Goal: Task Accomplishment & Management: Use online tool/utility

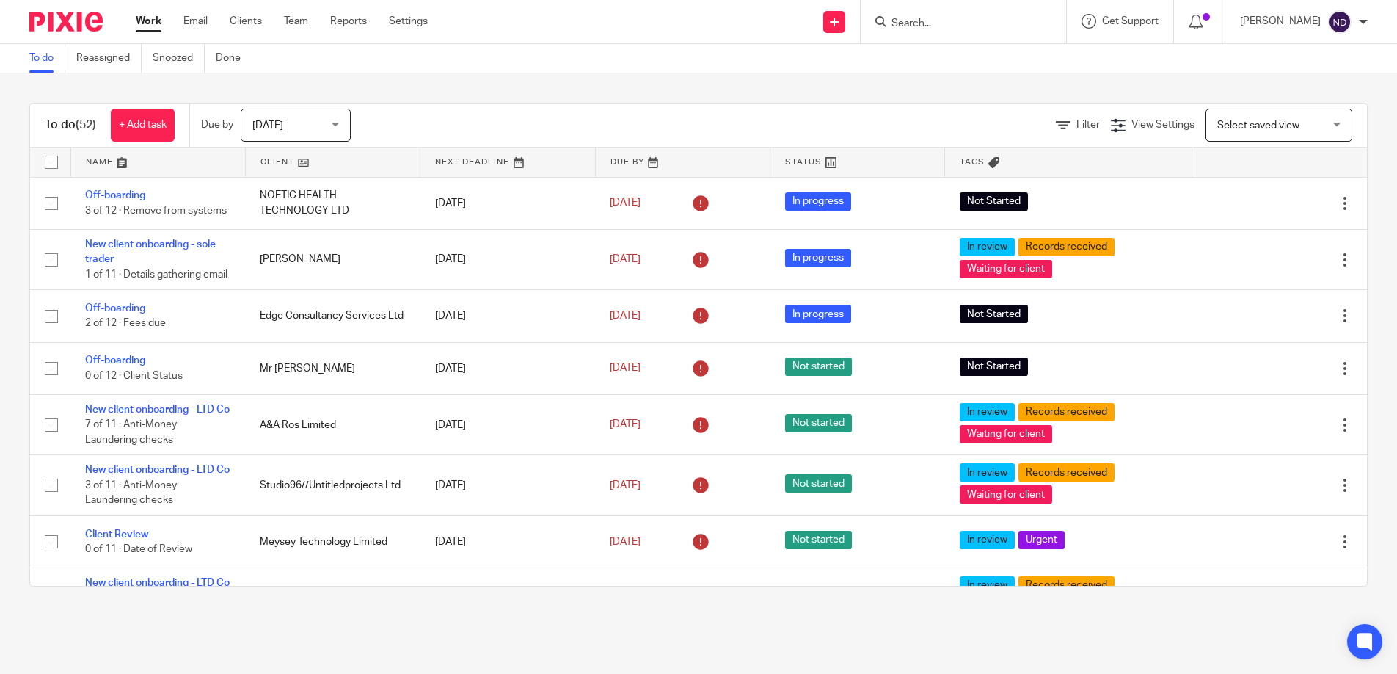
click at [929, 18] on input "Search" at bounding box center [956, 24] width 132 height 13
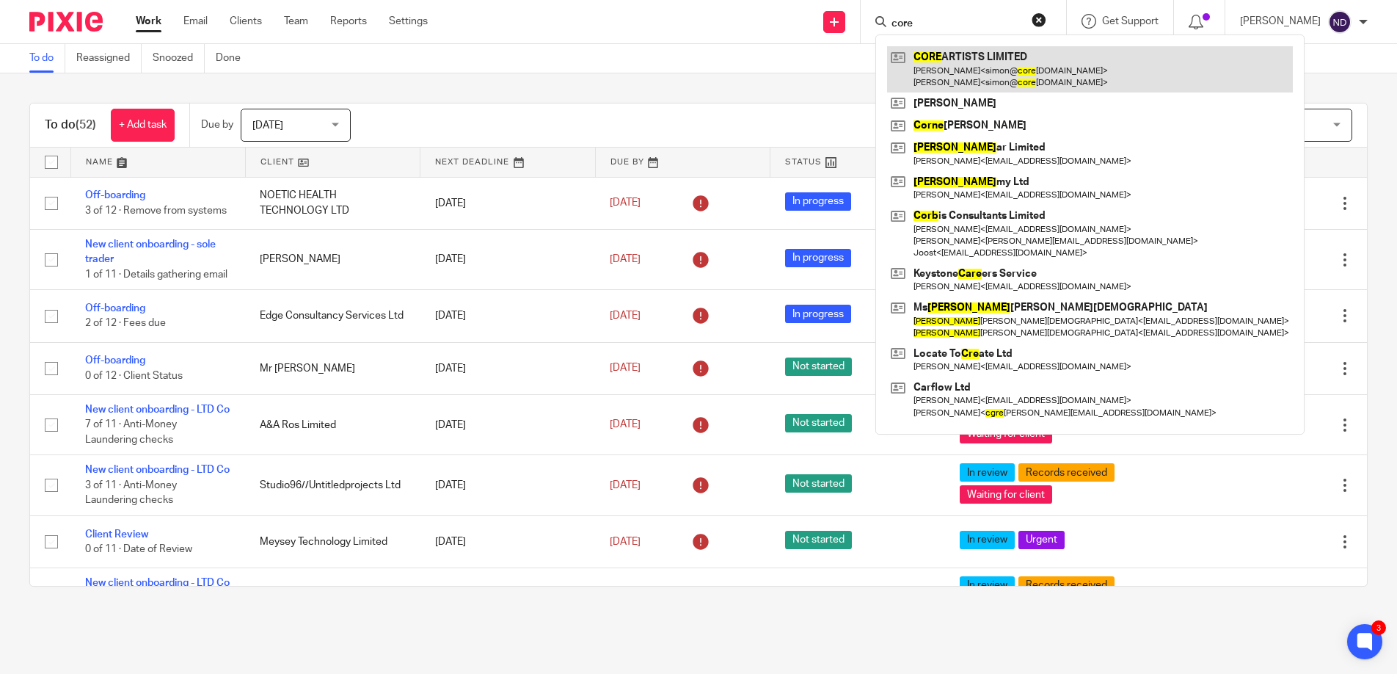
type input "core"
click at [989, 61] on link at bounding box center [1090, 68] width 406 height 45
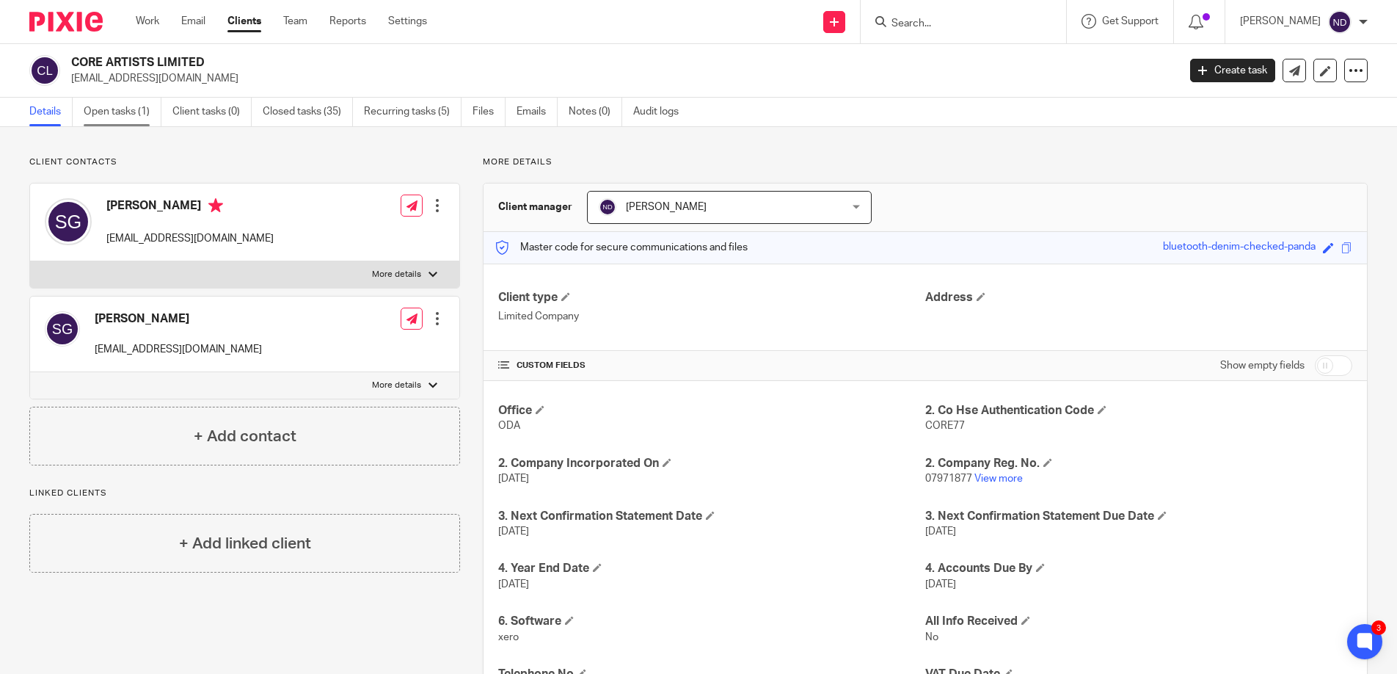
click at [112, 113] on link "Open tasks (1)" at bounding box center [123, 112] width 78 height 29
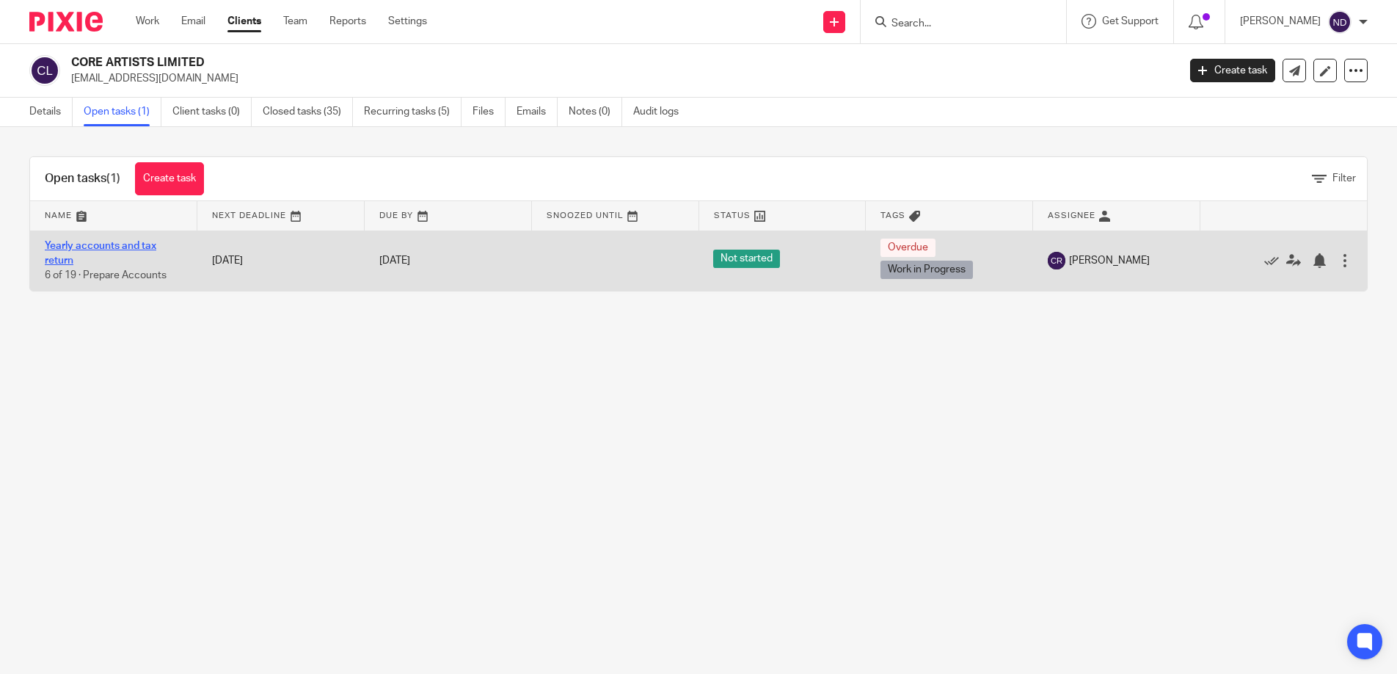
click at [73, 241] on link "Yearly accounts and tax return" at bounding box center [101, 253] width 112 height 25
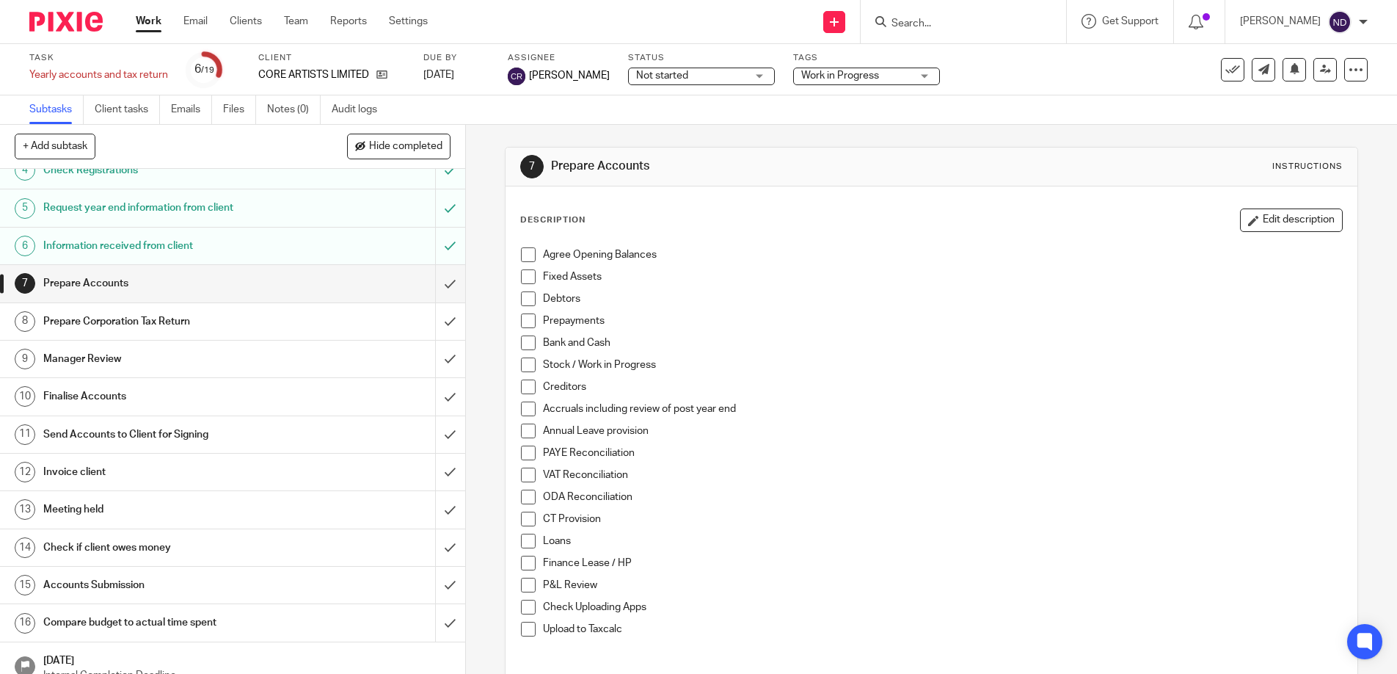
scroll to position [136, 0]
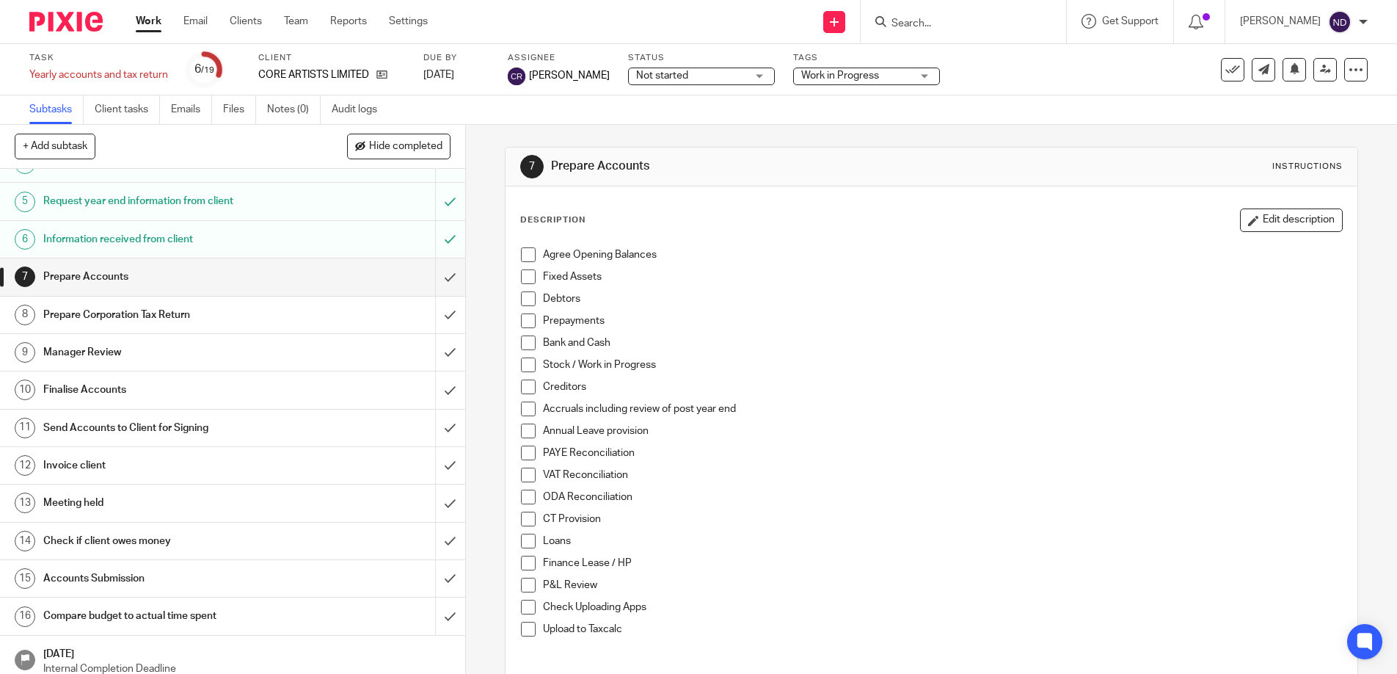
click at [108, 274] on h1 "Prepare Accounts" at bounding box center [169, 277] width 252 height 22
click at [142, 382] on h1 "Finalise Accounts" at bounding box center [169, 387] width 252 height 22
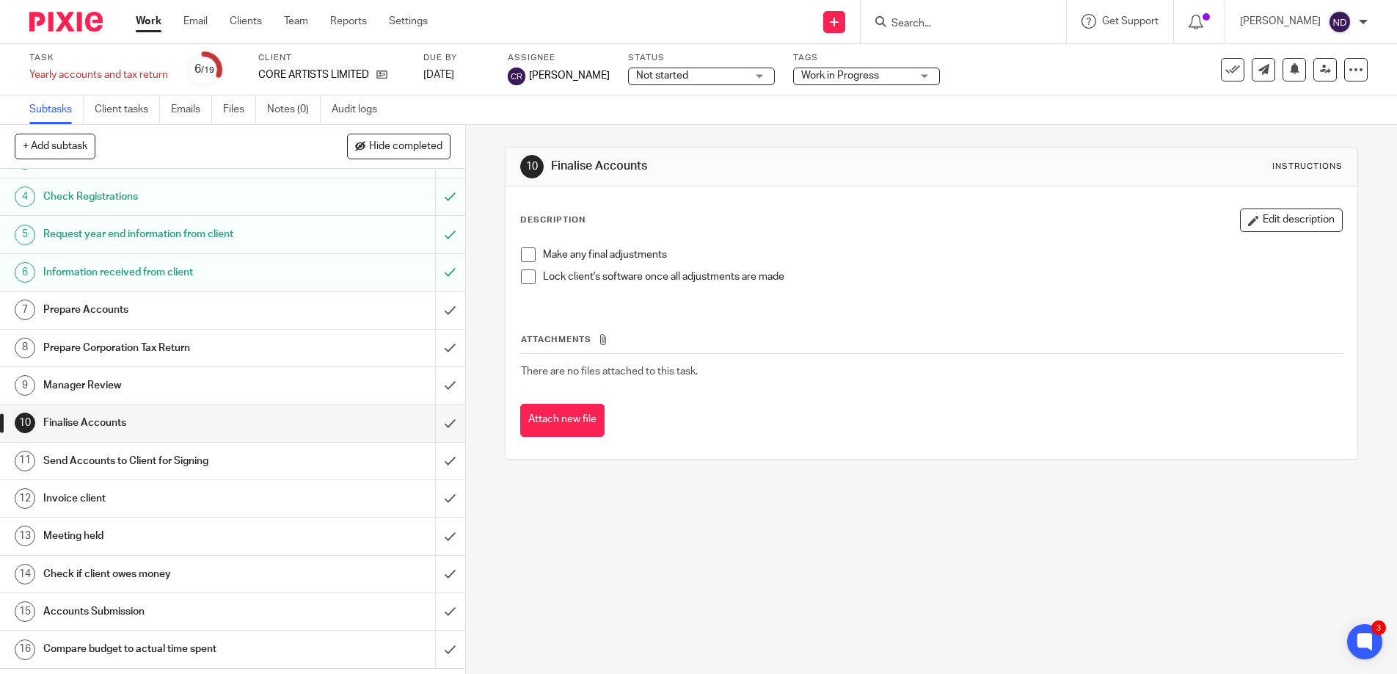
scroll to position [107, 0]
click at [125, 456] on h1 "Send Accounts to Client for Signing" at bounding box center [169, 457] width 252 height 22
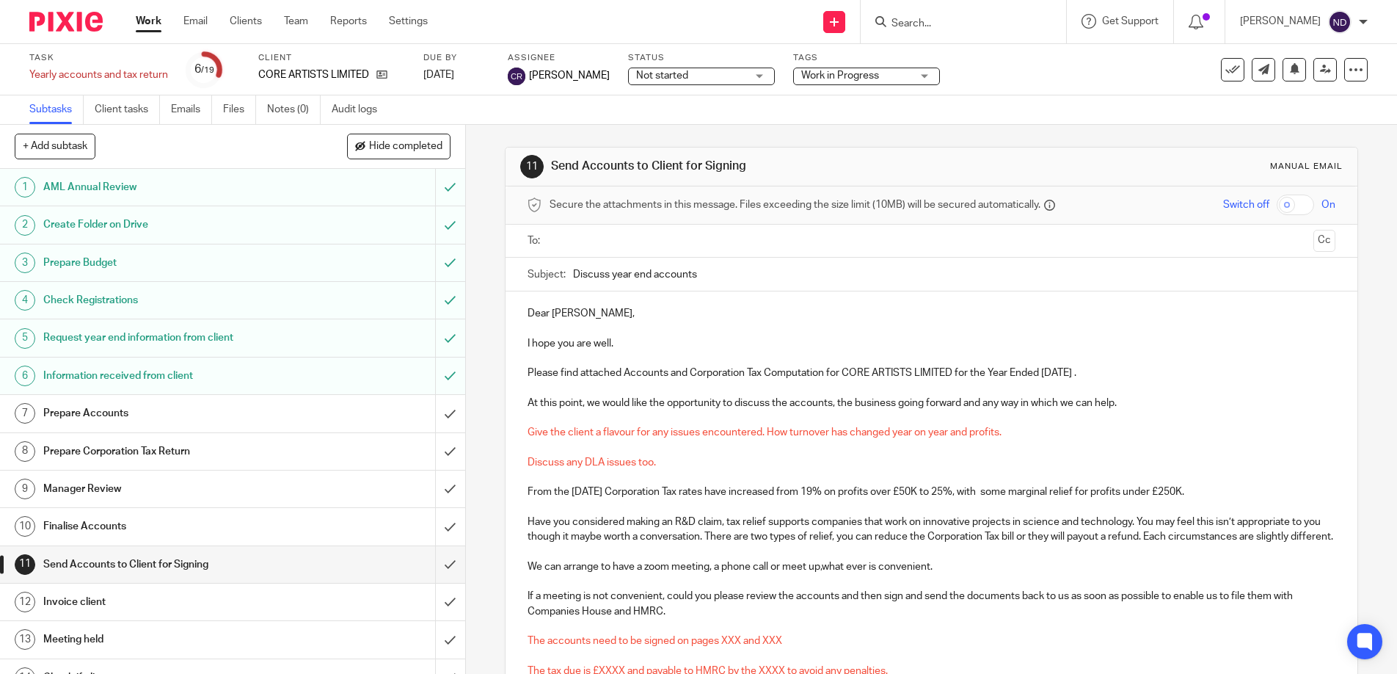
click at [576, 238] on input "text" at bounding box center [931, 241] width 753 height 17
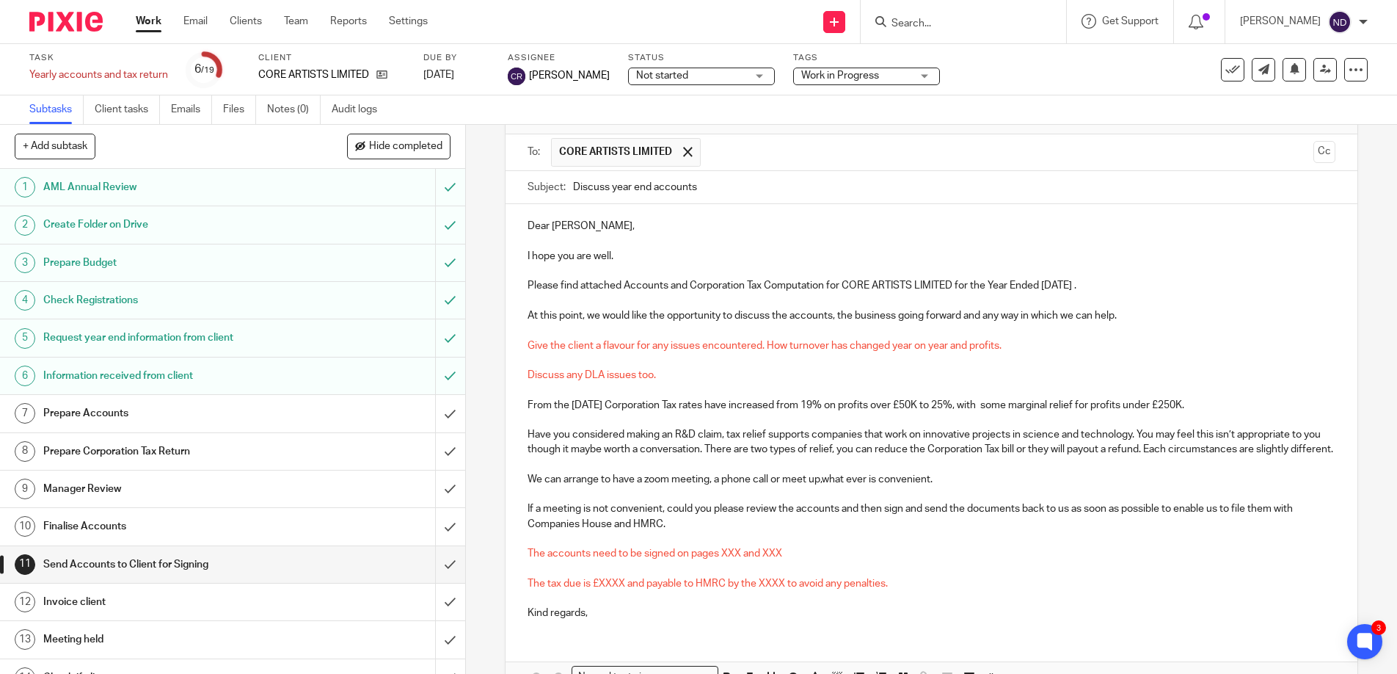
scroll to position [84, 0]
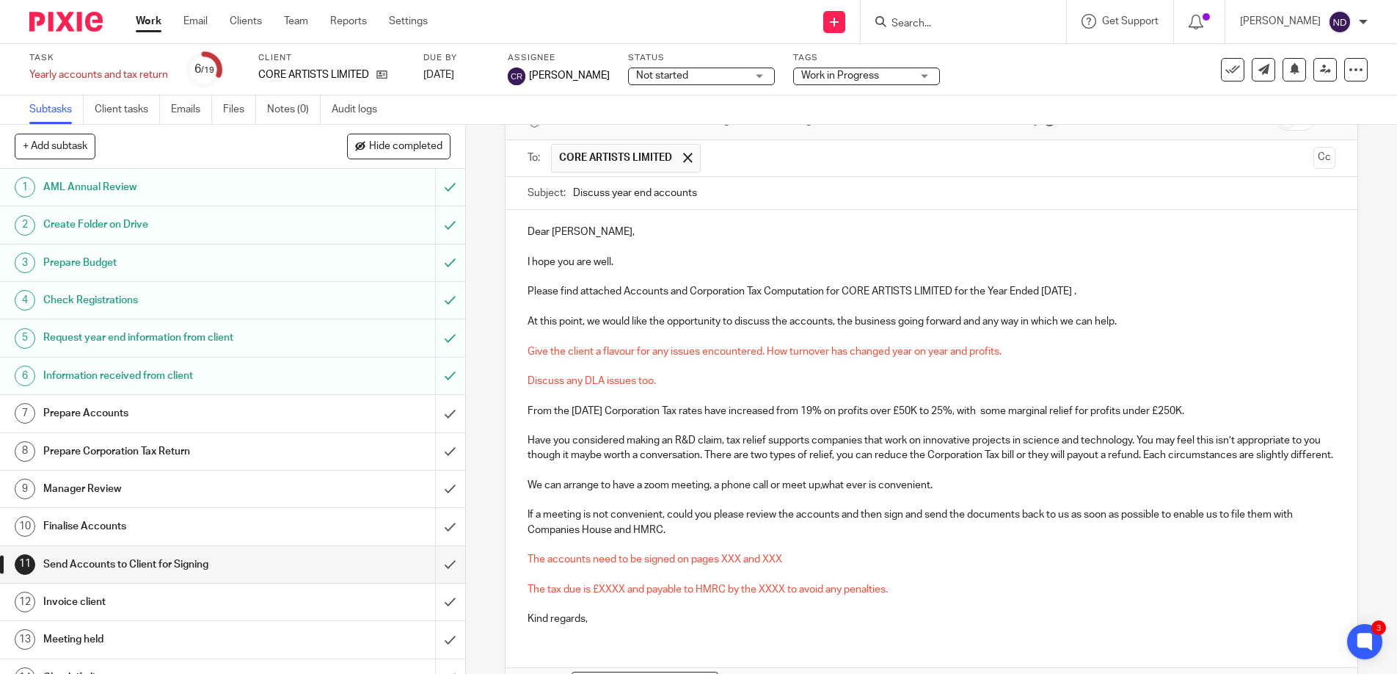
click at [696, 293] on div "Dear [PERSON_NAME], I hope you are well. Please find attached Accounts and Corp…" at bounding box center [932, 423] width 853 height 427
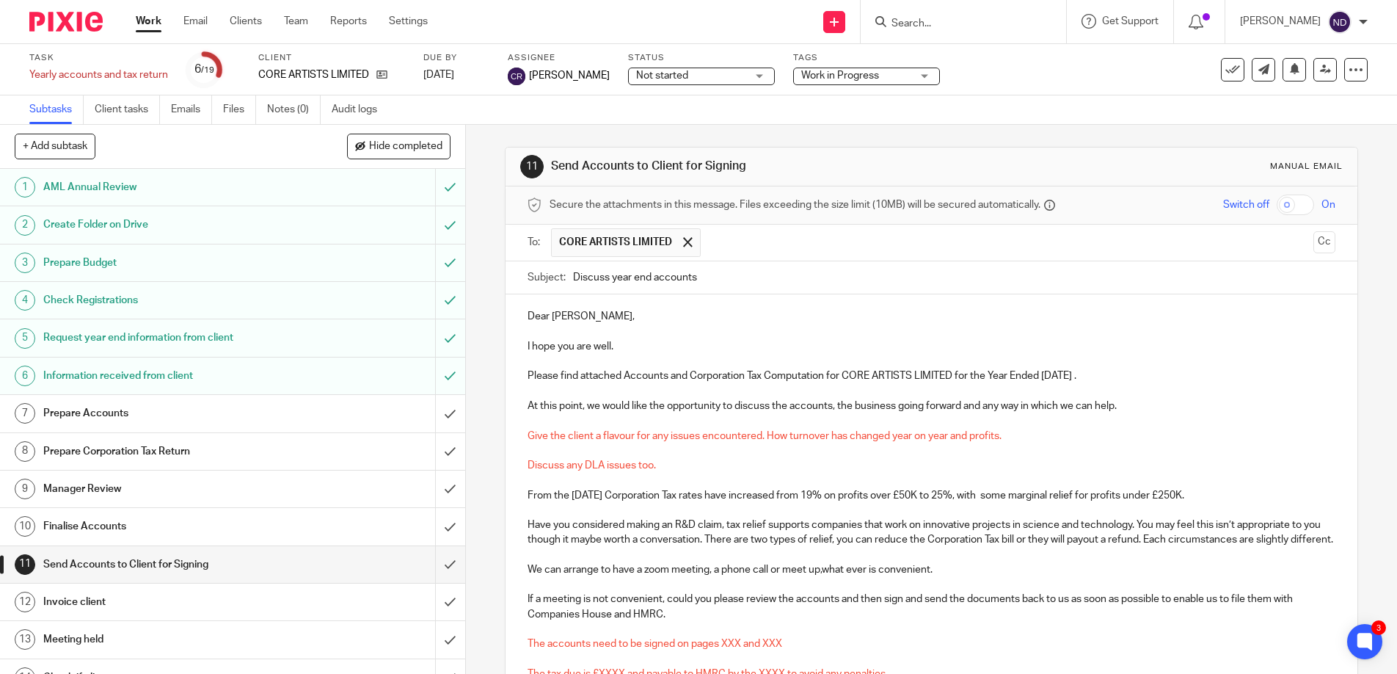
scroll to position [194, 0]
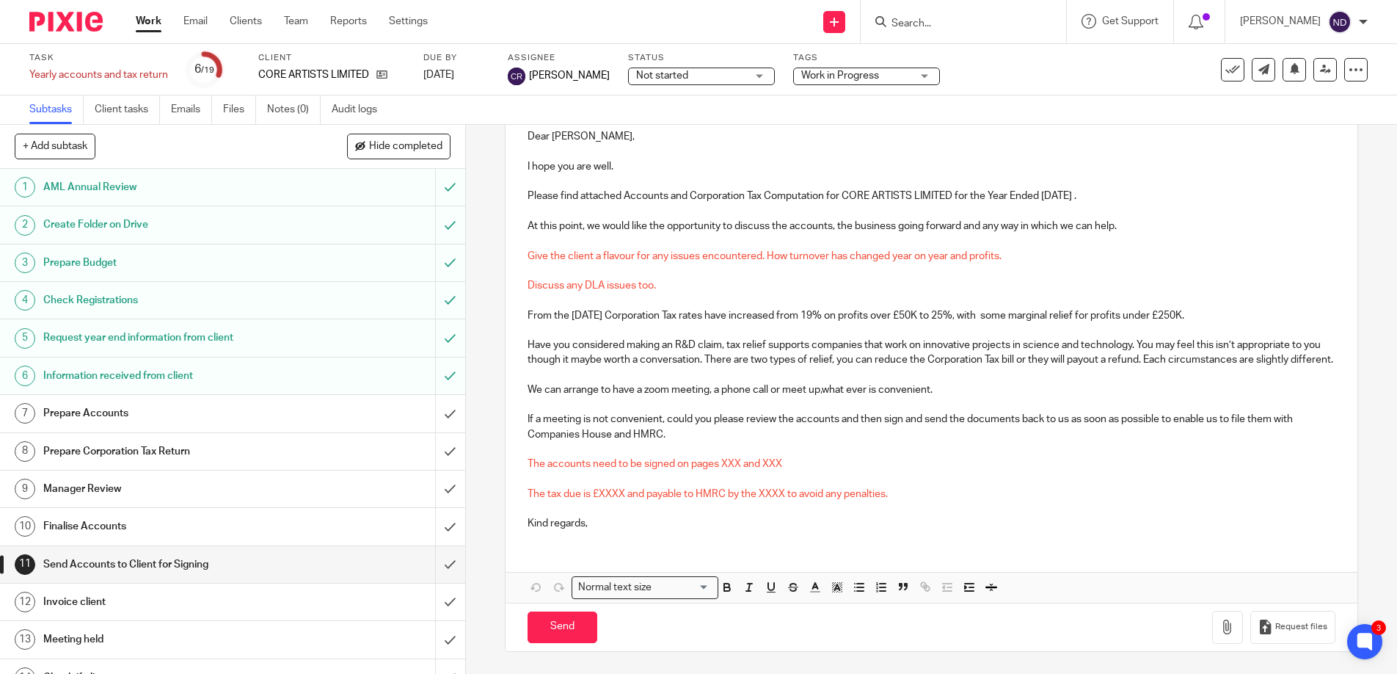
click at [706, 323] on p at bounding box center [932, 330] width 809 height 15
click at [721, 263] on div "Dear [PERSON_NAME], I hope you are well. Please find attached Accounts and Corp…" at bounding box center [932, 327] width 853 height 427
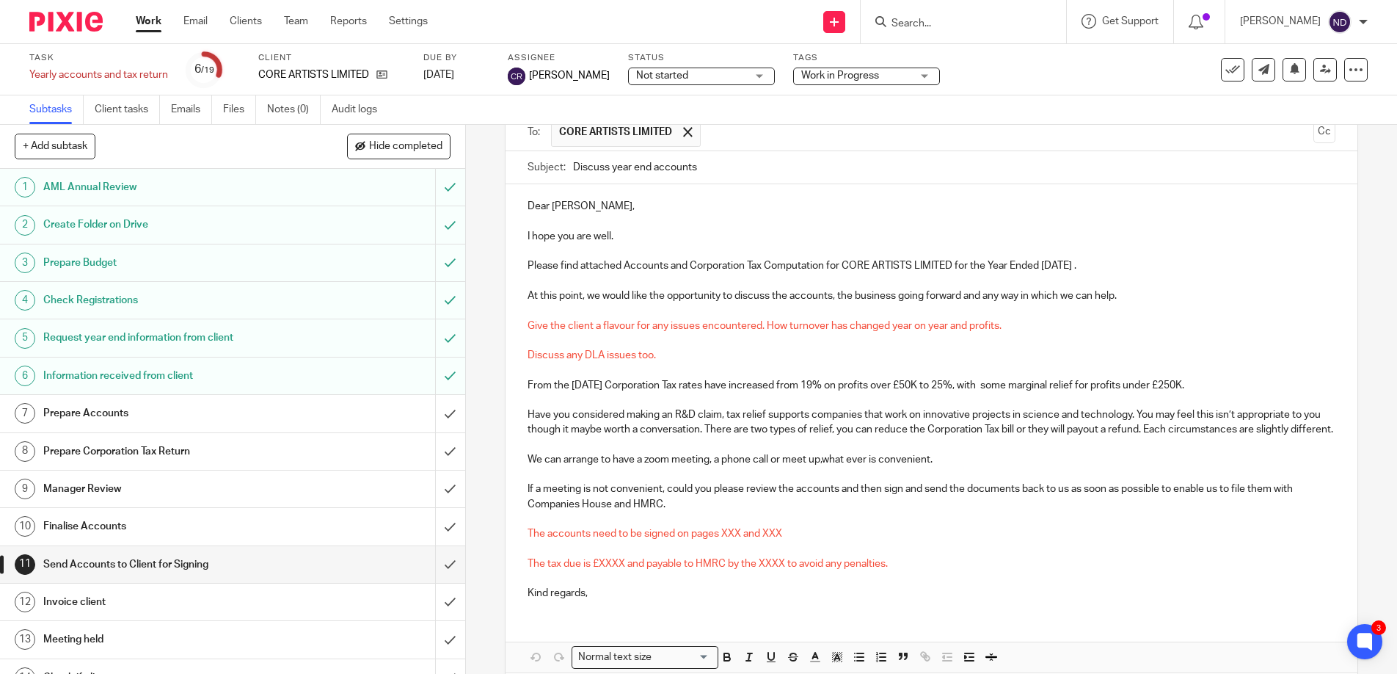
scroll to position [0, 0]
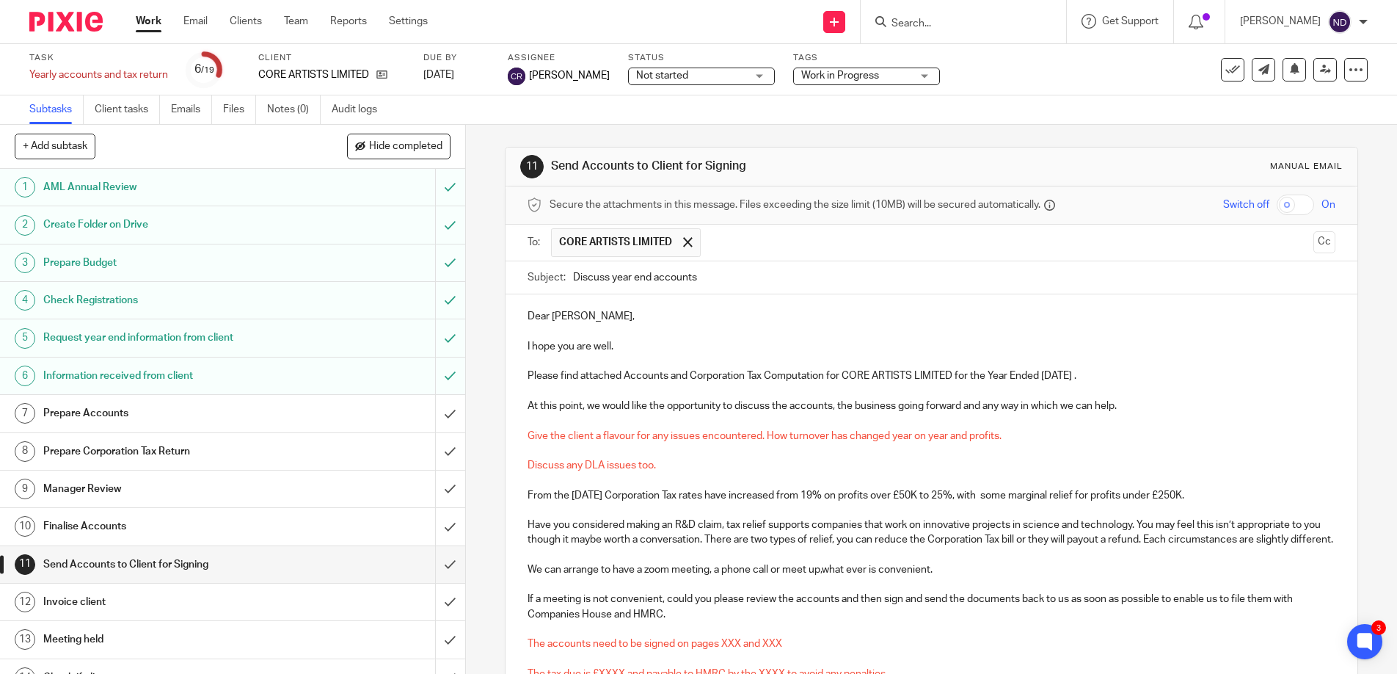
click at [724, 242] on input "text" at bounding box center [1008, 242] width 600 height 29
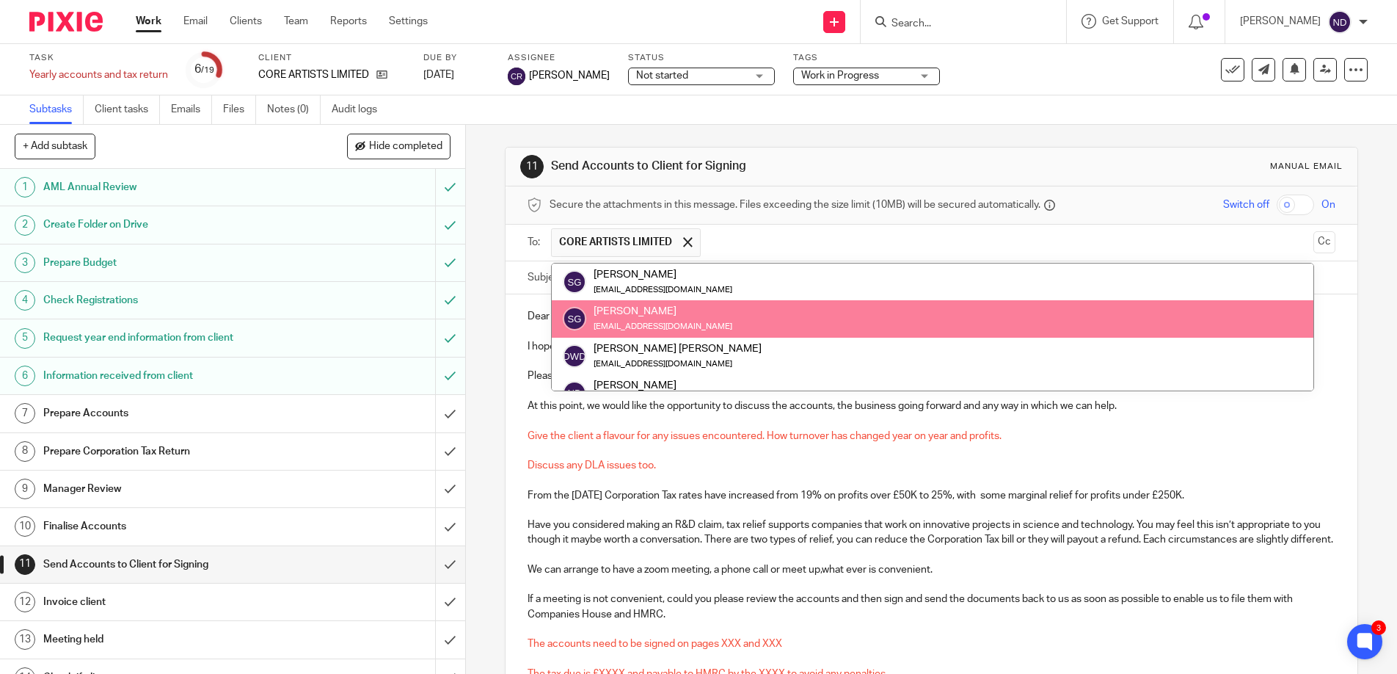
scroll to position [147, 0]
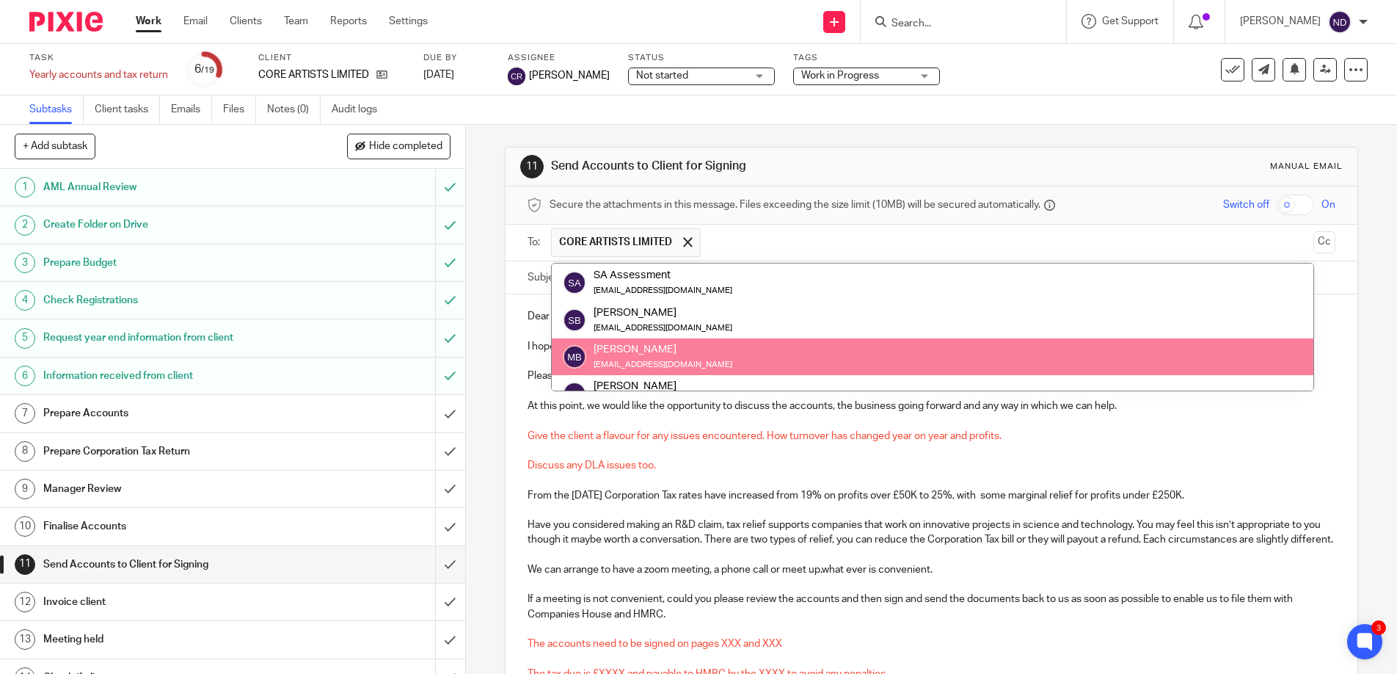
click at [712, 439] on span "Give the client a flavour for any issues encountered. How turnover has changed …" at bounding box center [765, 436] width 474 height 10
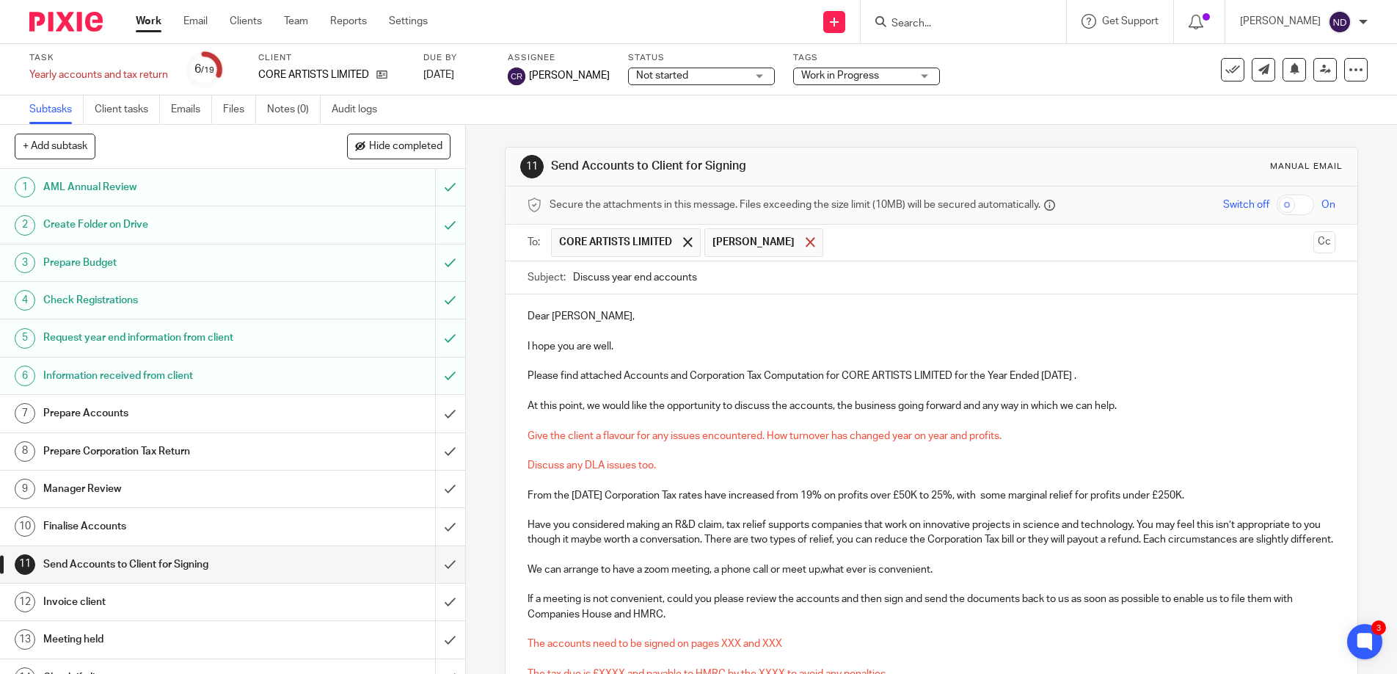
click at [802, 244] on div at bounding box center [810, 242] width 17 height 22
click at [772, 396] on p at bounding box center [932, 391] width 809 height 15
click at [519, 431] on div "Dear [PERSON_NAME], I hope you are well. Please find attached Accounts and Corp…" at bounding box center [932, 507] width 853 height 427
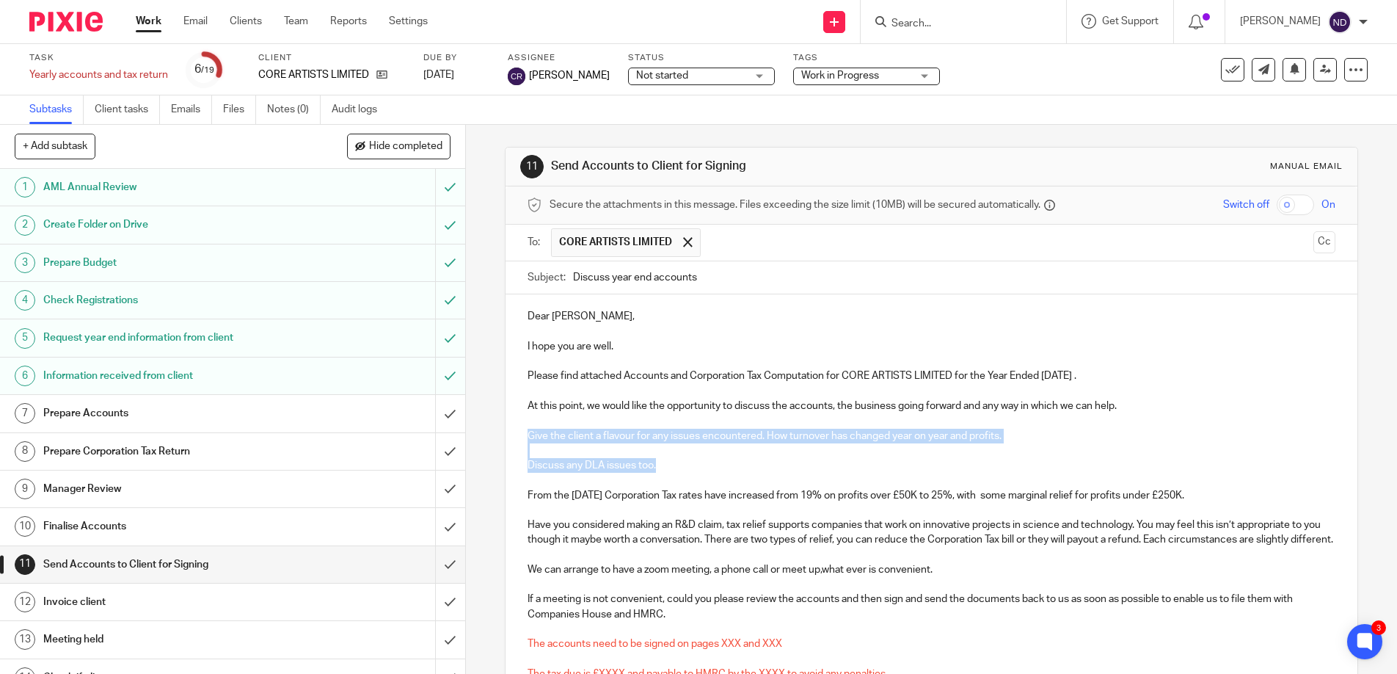
drag, startPoint x: 551, startPoint y: 437, endPoint x: 691, endPoint y: 466, distance: 142.5
click at [691, 466] on div "Dear [PERSON_NAME], I hope you are well. Please find attached Accounts and Corp…" at bounding box center [932, 507] width 853 height 427
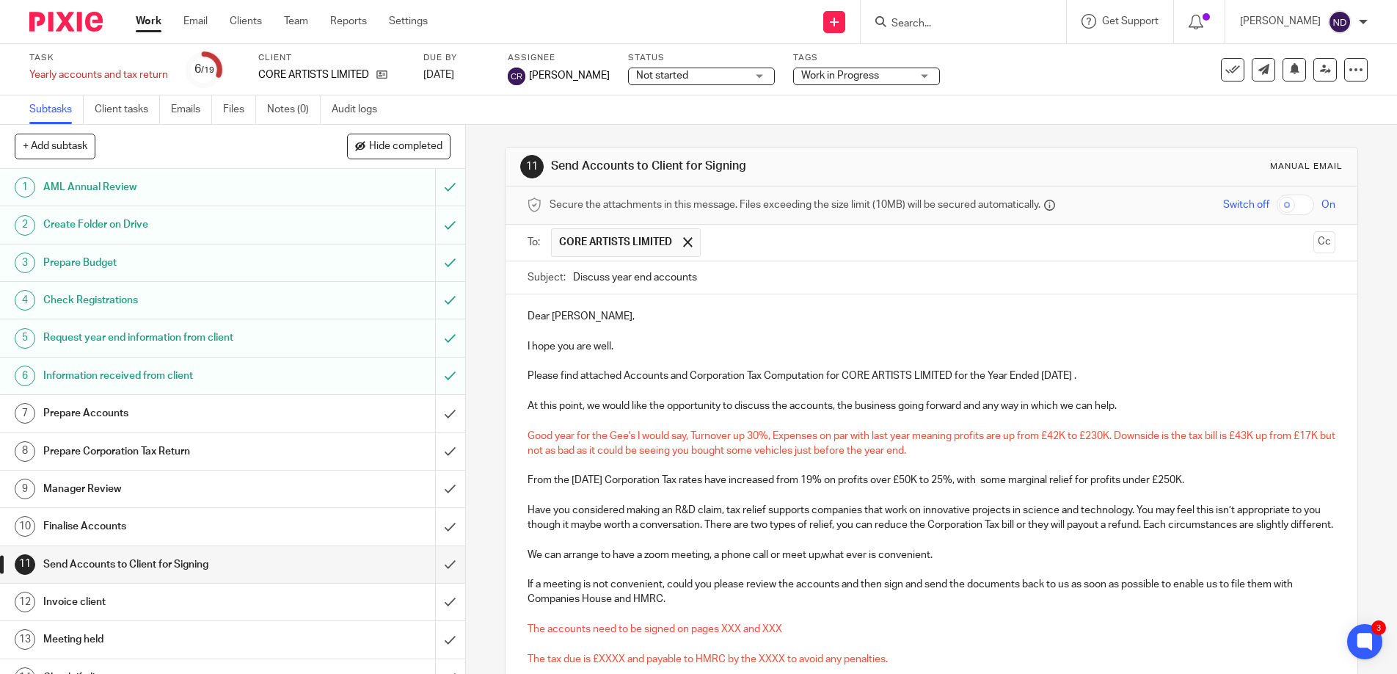
click at [644, 528] on p "Have you considered making an R&D claim, tax relief supports companies that wor…" at bounding box center [932, 518] width 809 height 30
drag, startPoint x: 527, startPoint y: 477, endPoint x: 606, endPoint y: 531, distance: 96.1
click at [606, 531] on div "Dear [PERSON_NAME], I hope you are well. Please find attached Accounts and Corp…" at bounding box center [932, 500] width 853 height 412
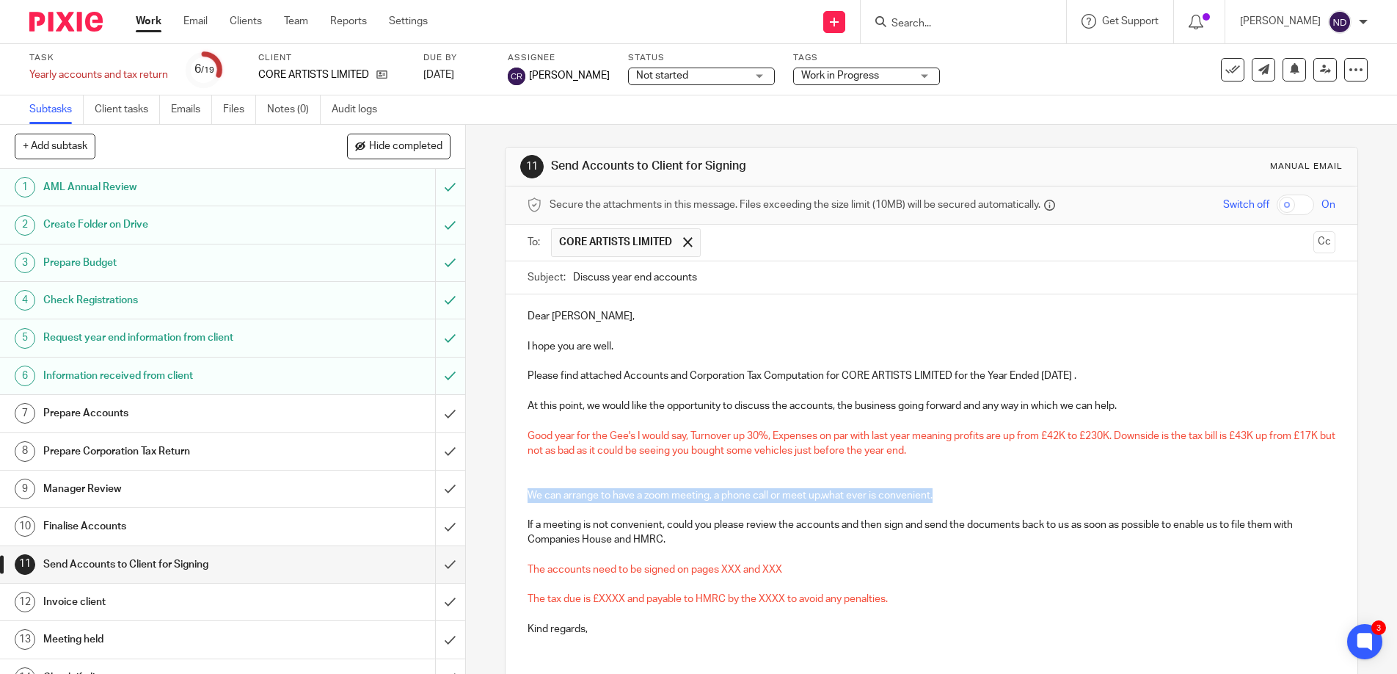
drag, startPoint x: 936, startPoint y: 492, endPoint x: 525, endPoint y: 495, distance: 411.0
click at [525, 495] on div "Dear [PERSON_NAME], I hope you are well. Please find attached Accounts and Corp…" at bounding box center [932, 470] width 853 height 353
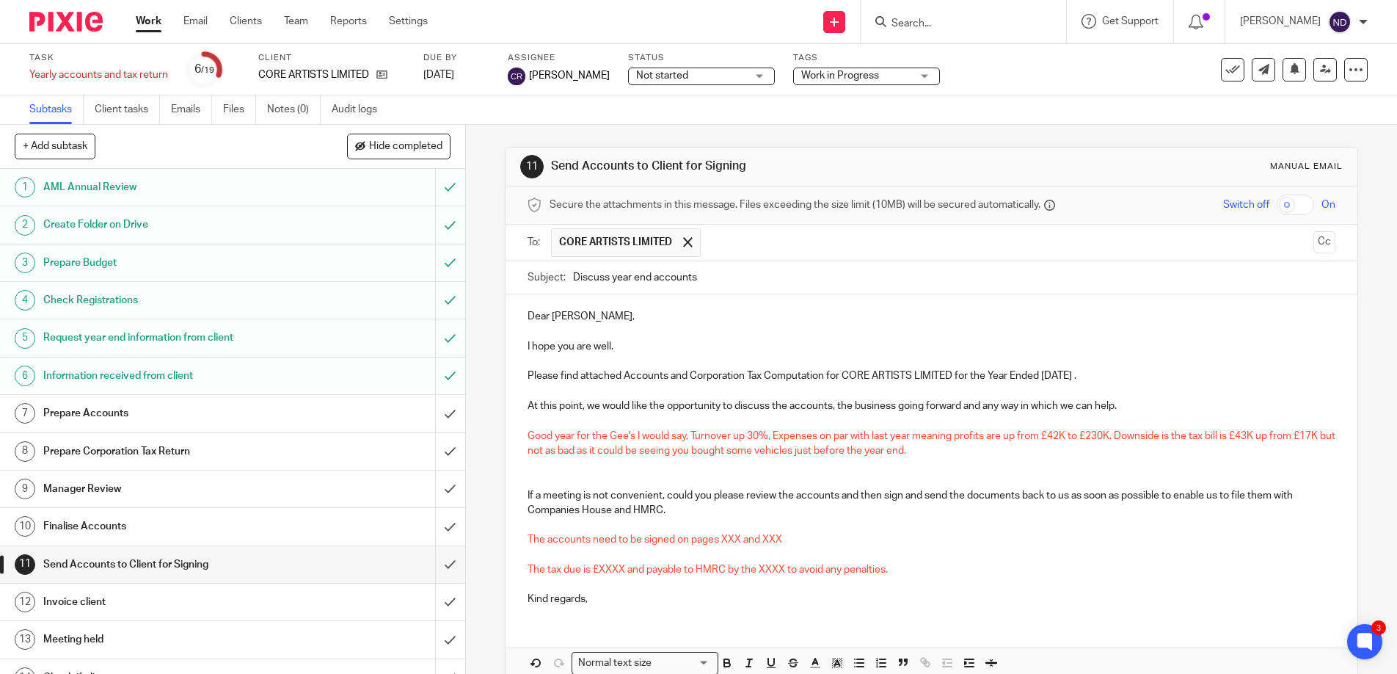
click at [937, 450] on p "Good year for the Gee's I would say, Turnover up 30%, Expenses on par with last…" at bounding box center [932, 444] width 809 height 30
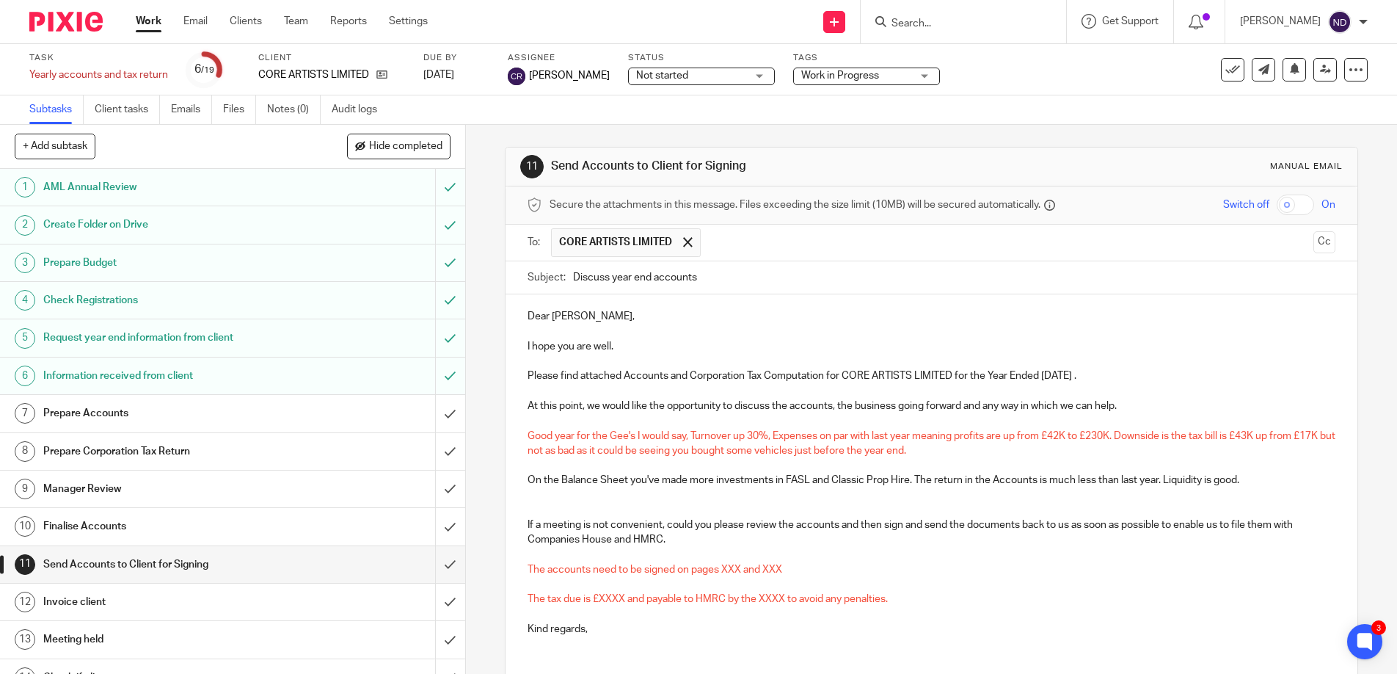
scroll to position [15, 0]
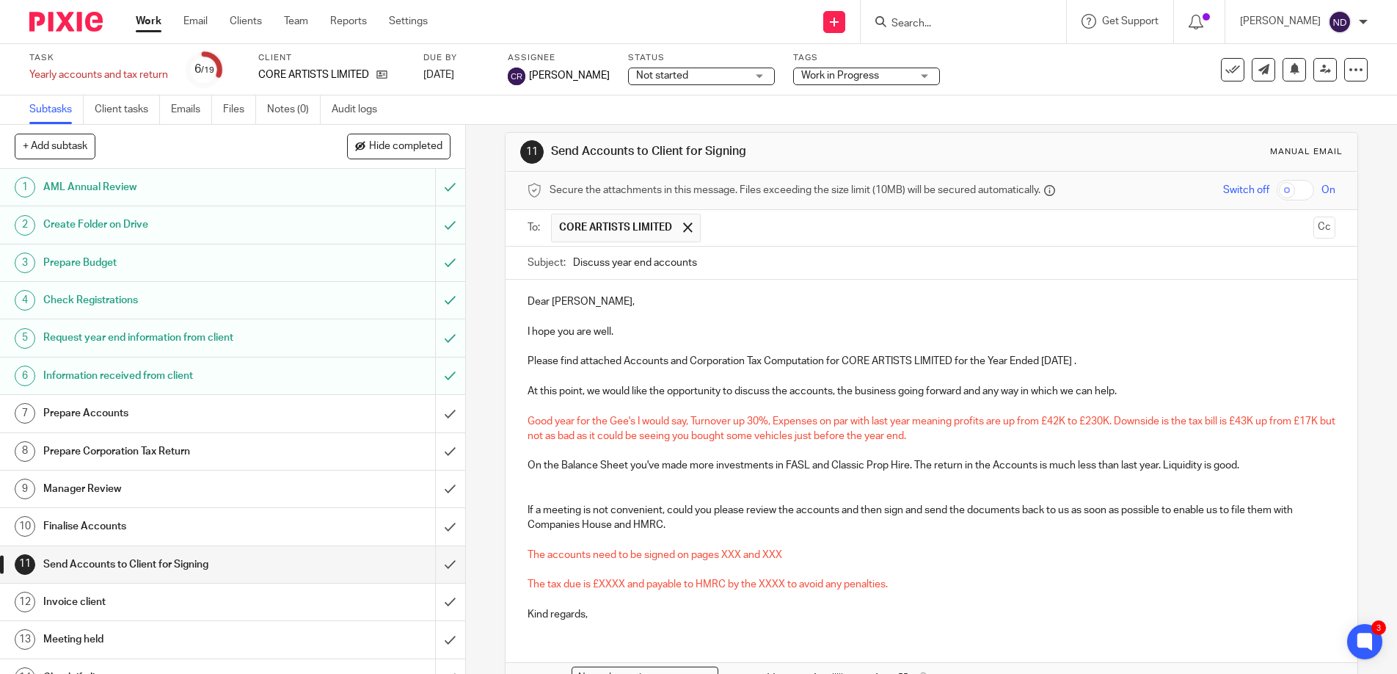
click at [729, 560] on p "The accounts need to be signed on pages XXX and XXX" at bounding box center [932, 554] width 809 height 15
click at [740, 555] on span "The accounts need to be signed on pages XXX and XXX" at bounding box center [655, 555] width 255 height 10
click at [622, 583] on span "The tax due is £XXXX and payable to HMRC by the XXXX to avoid any penalties." at bounding box center [708, 584] width 360 height 10
click at [624, 588] on span "The tax due is £XXXX and payable to HMRC by the XXXX to avoid any penalties." at bounding box center [708, 584] width 360 height 10
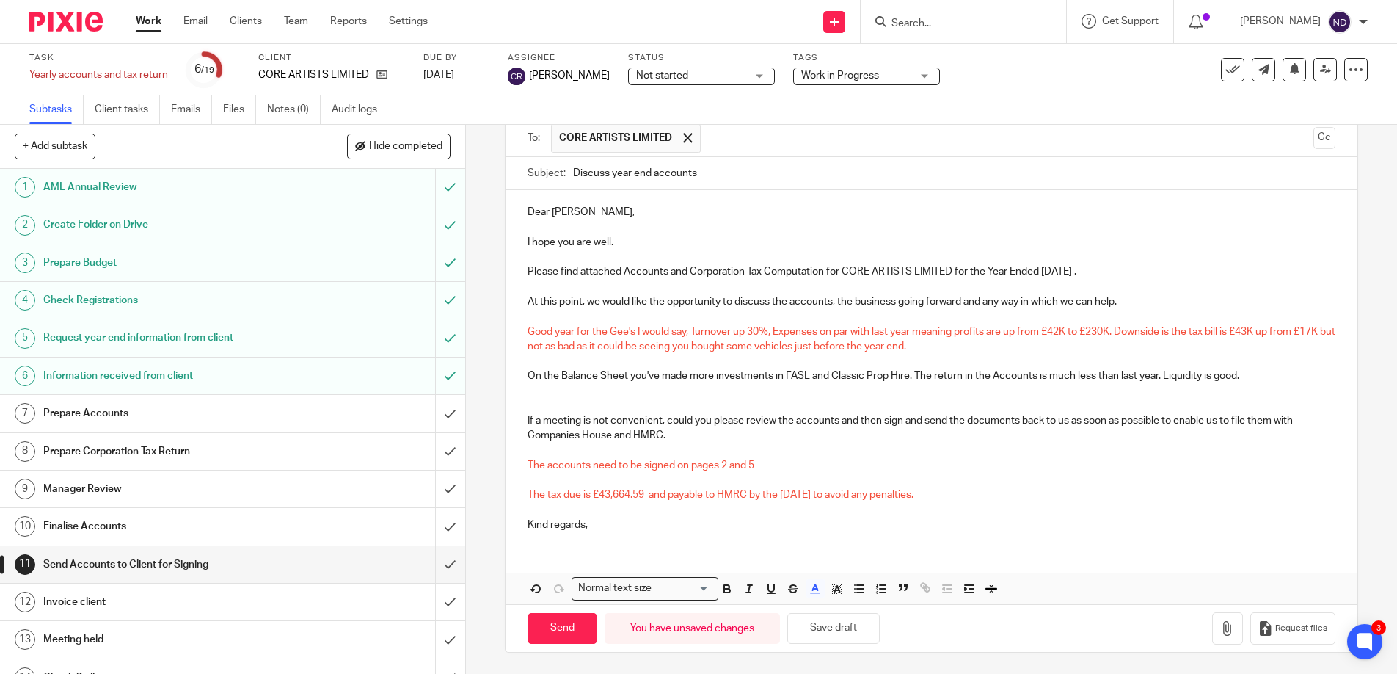
scroll to position [102, 0]
click at [611, 528] on p "Kind regards," at bounding box center [932, 527] width 809 height 15
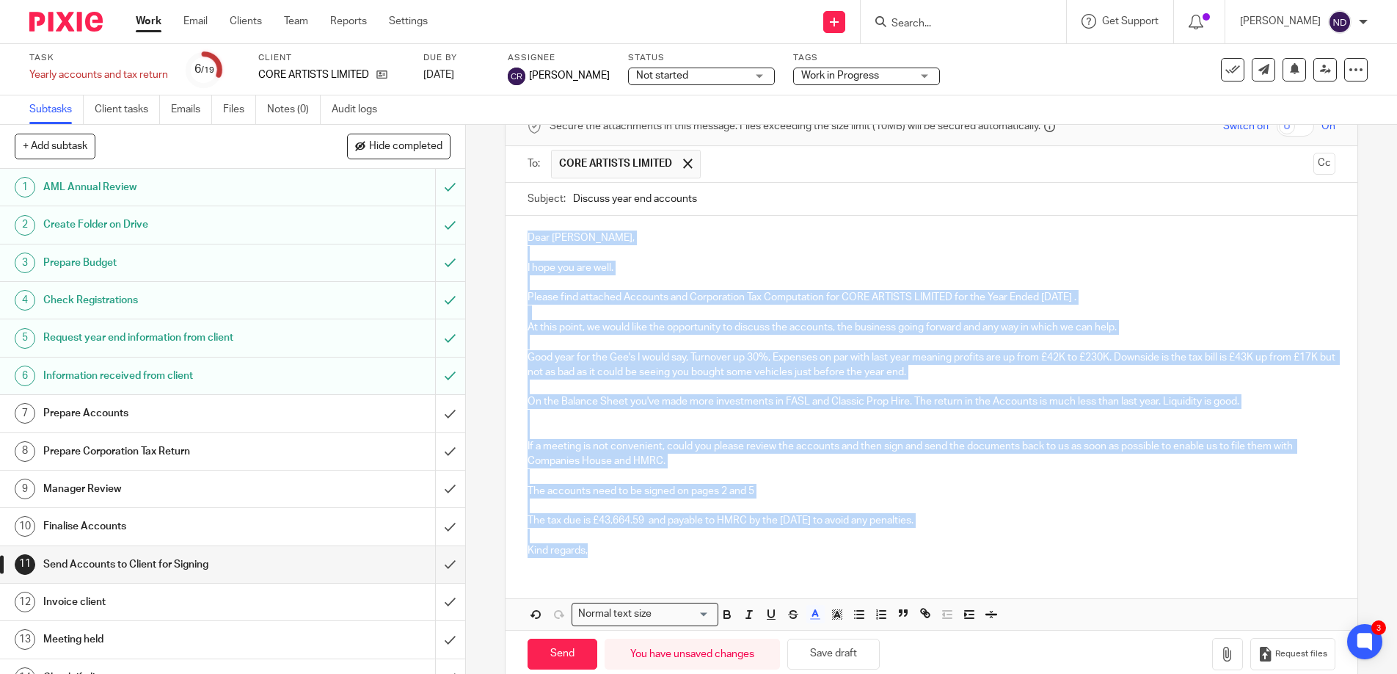
scroll to position [65, 0]
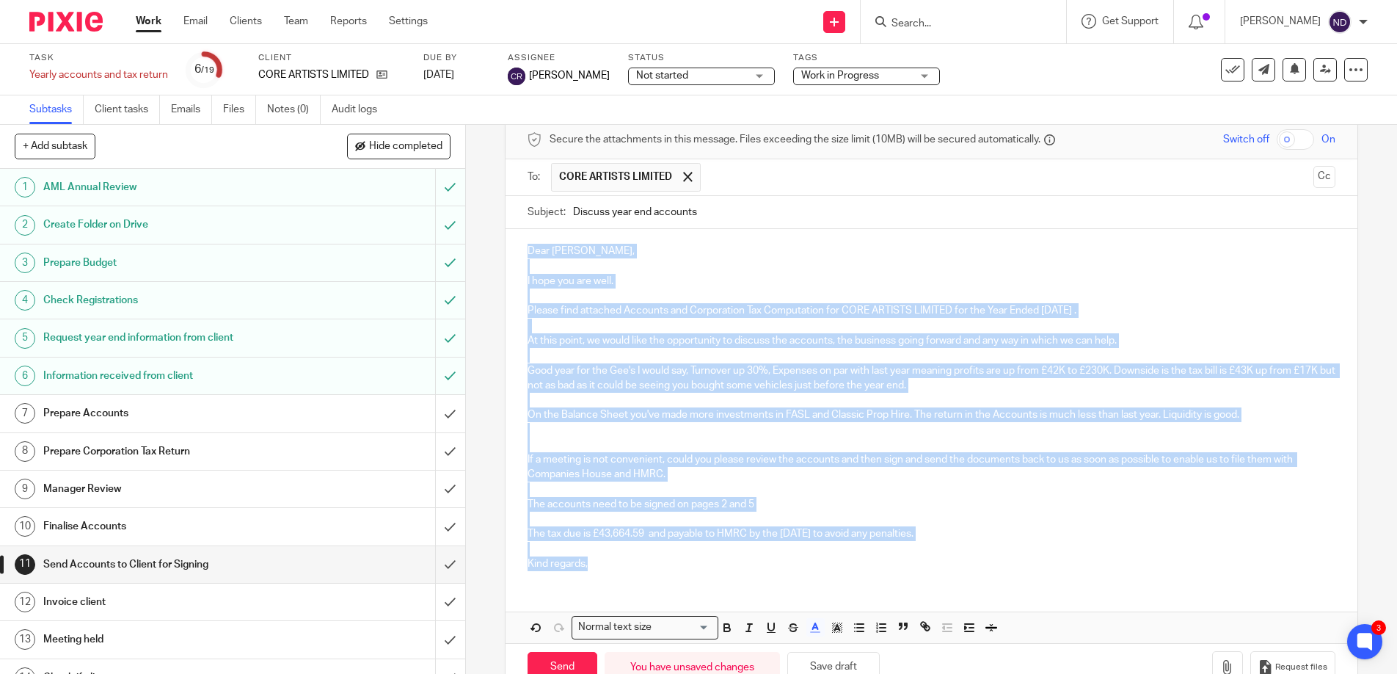
drag, startPoint x: 612, startPoint y: 528, endPoint x: 521, endPoint y: 250, distance: 293.3
click at [521, 250] on div "Dear [PERSON_NAME], I hope you are well. Please find attached Accounts and Corp…" at bounding box center [932, 405] width 853 height 353
click at [815, 630] on icon "button" at bounding box center [815, 625] width 13 height 13
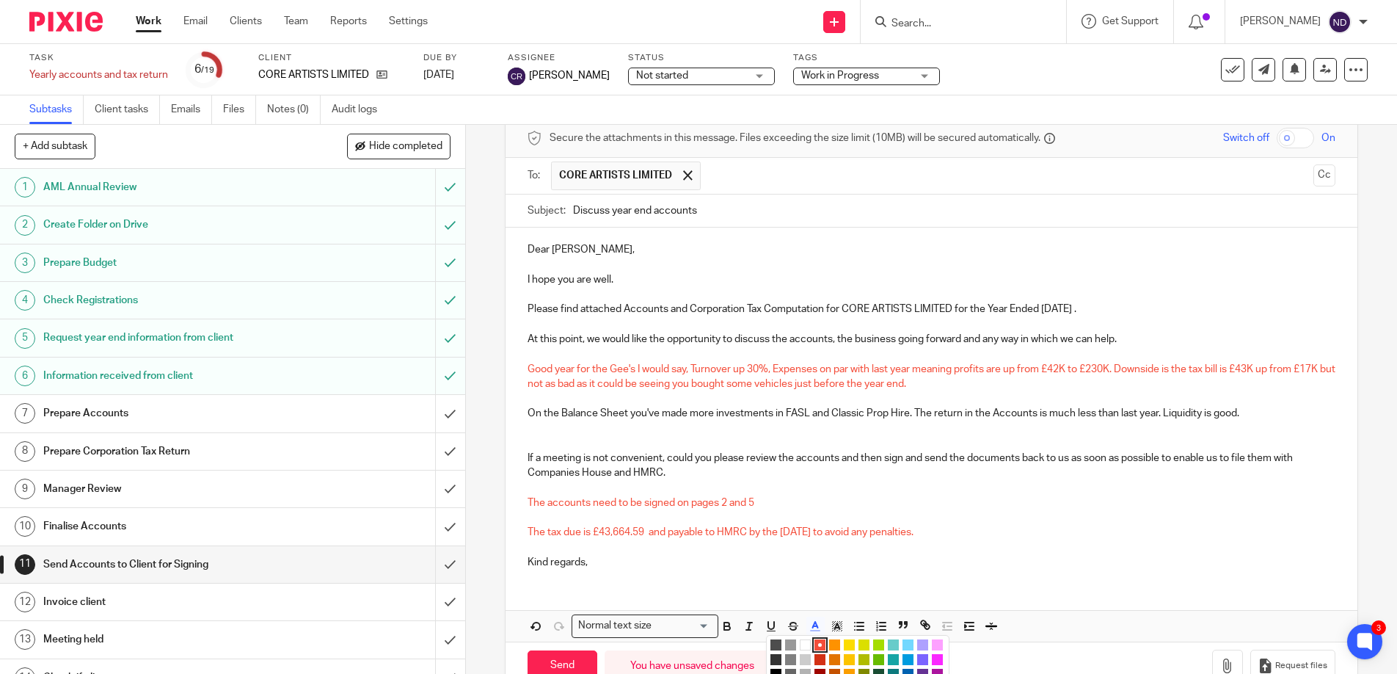
click at [776, 644] on li "color:#4D4D4D" at bounding box center [776, 644] width 11 height 11
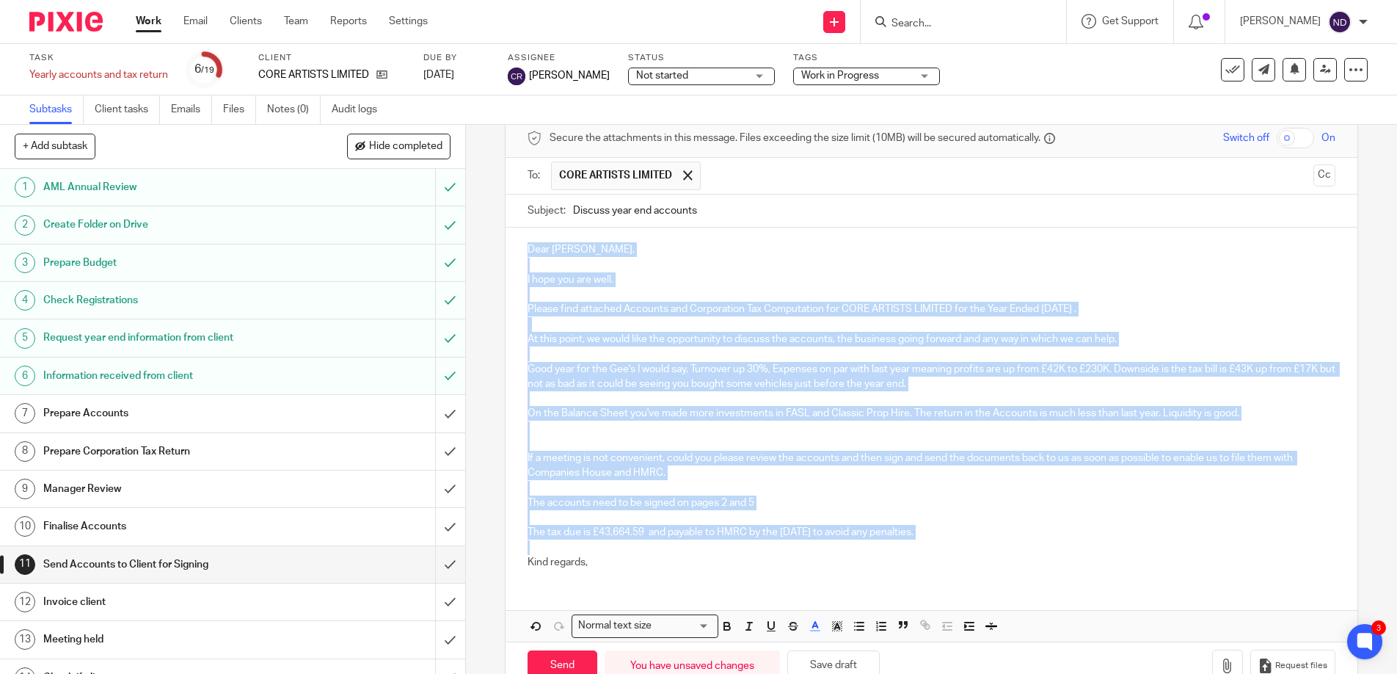
click at [784, 572] on div "Dear [PERSON_NAME], I hope you are well. Please find attached Accounts and Corp…" at bounding box center [932, 403] width 853 height 353
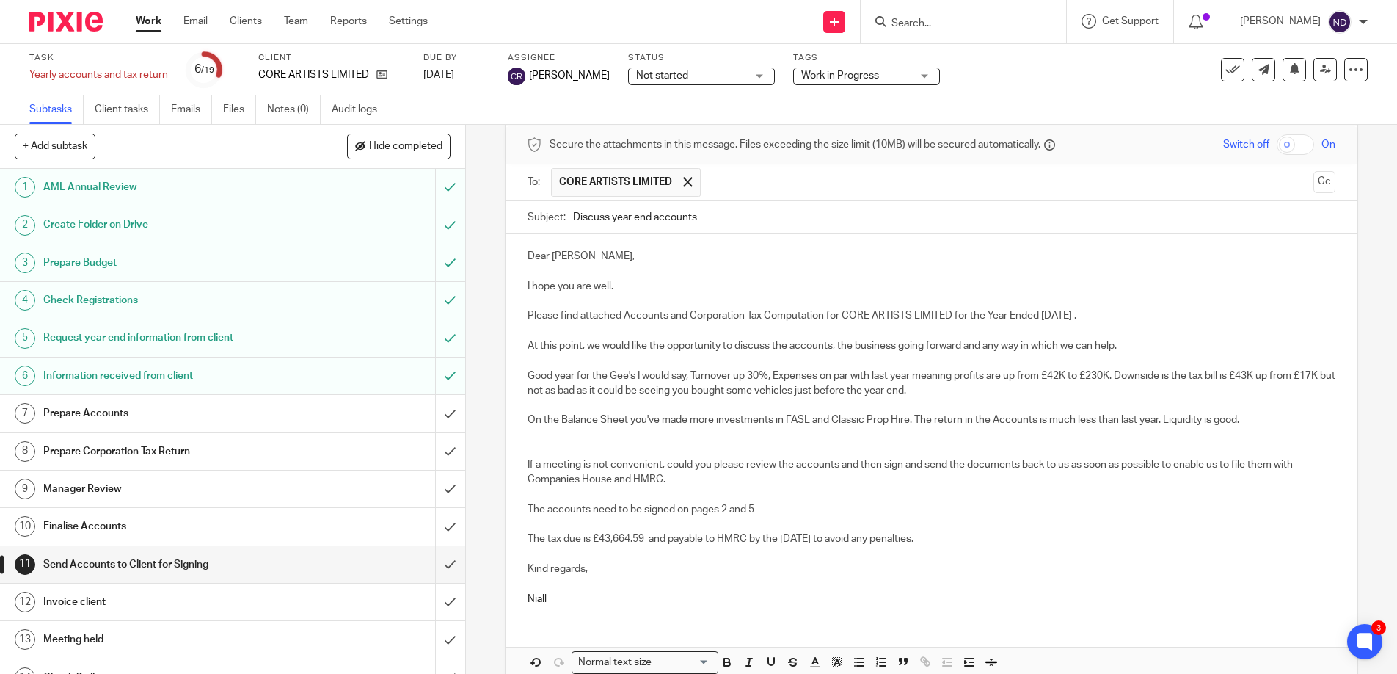
scroll to position [134, 0]
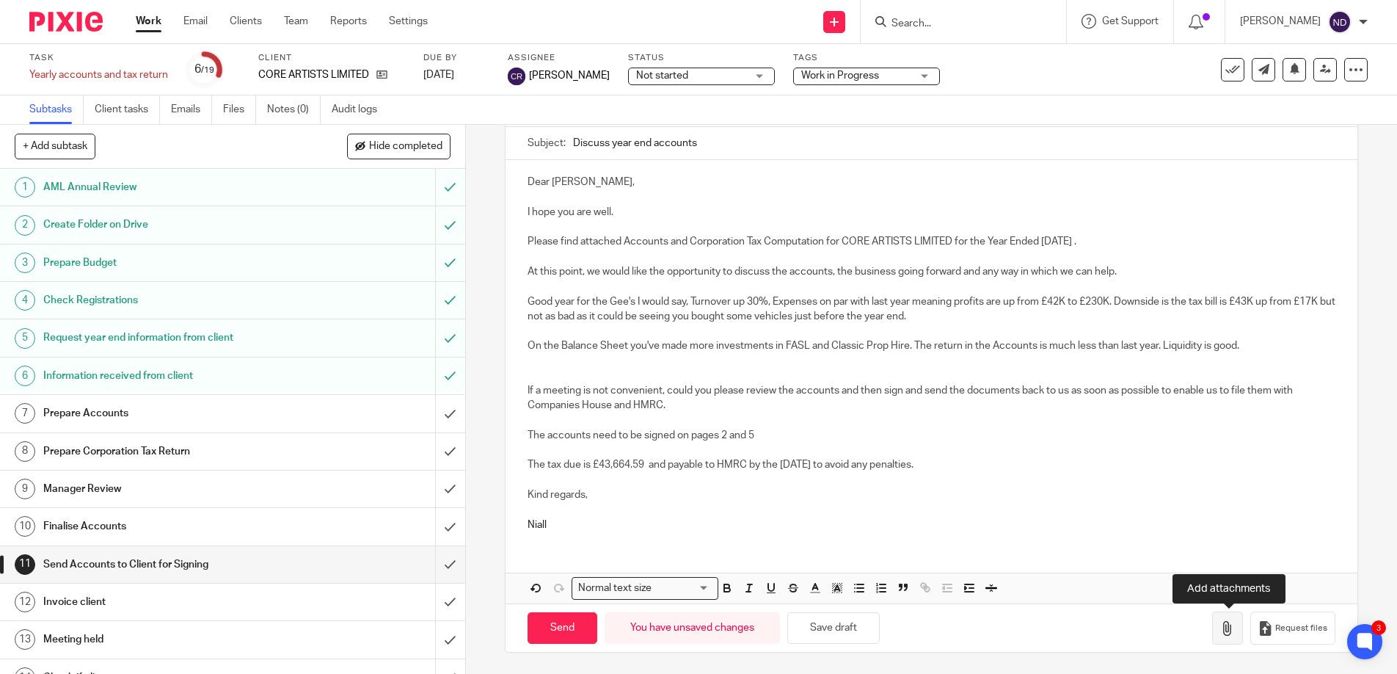
click at [1228, 629] on icon "button" at bounding box center [1227, 628] width 15 height 15
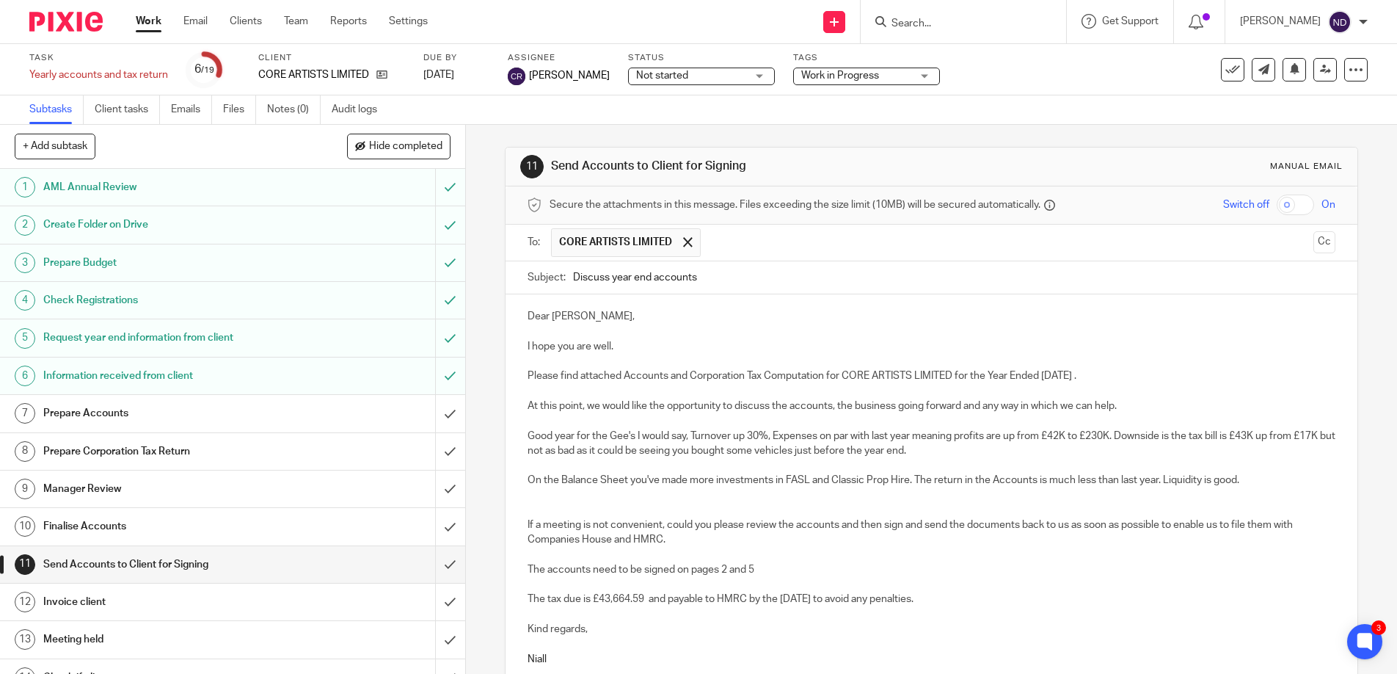
scroll to position [1, 0]
click at [1322, 241] on button "Cc" at bounding box center [1325, 241] width 22 height 22
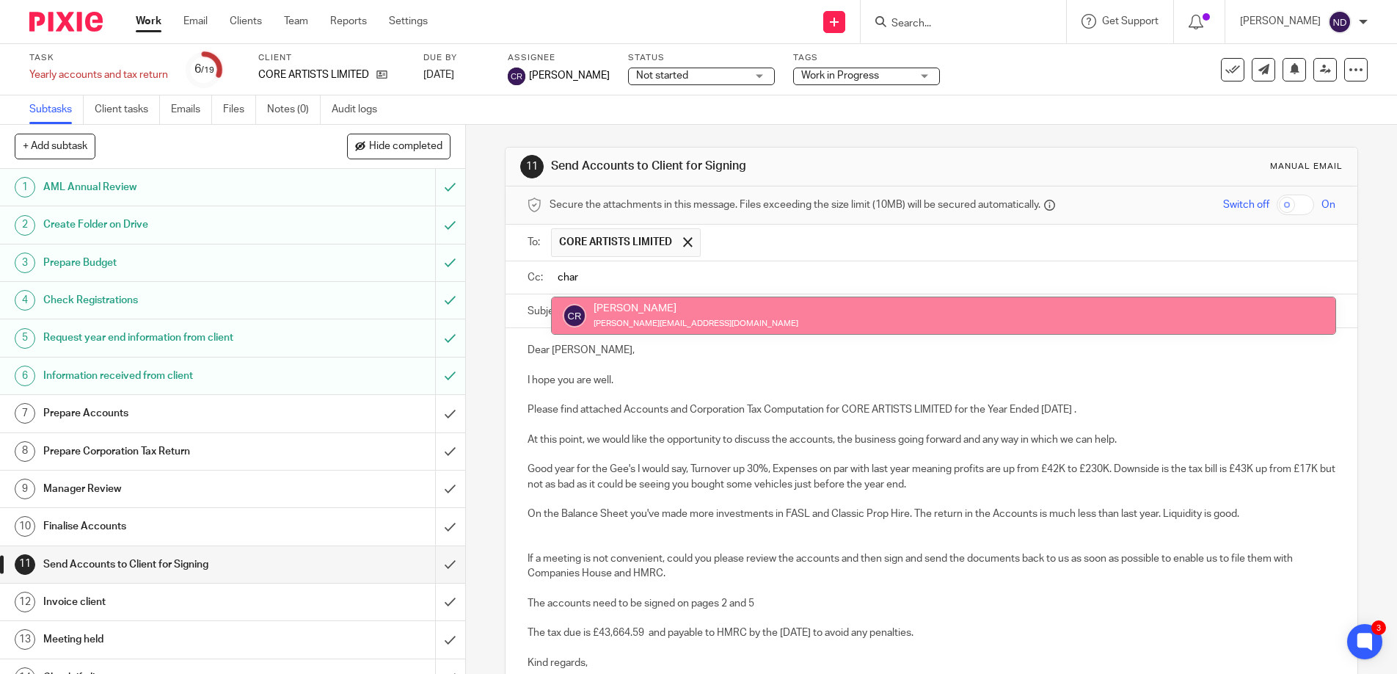
type input "char"
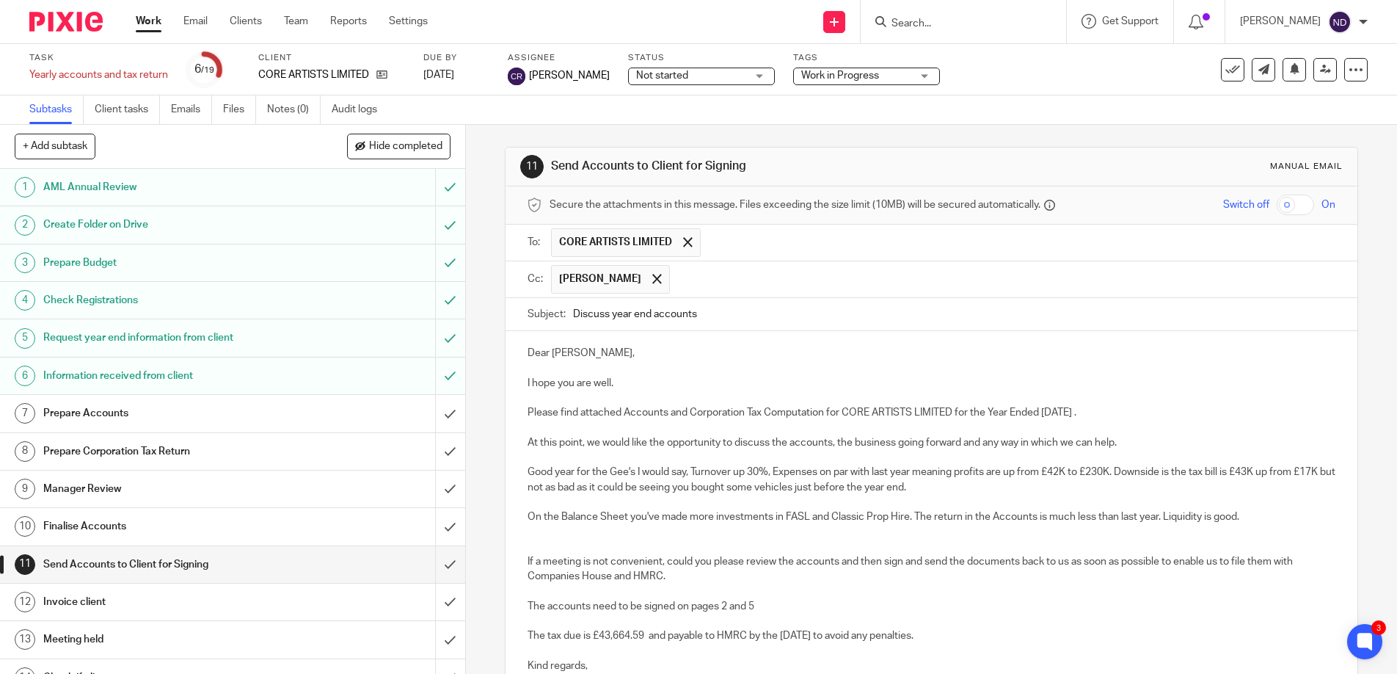
click at [677, 352] on p "Dear [PERSON_NAME]," at bounding box center [932, 353] width 809 height 15
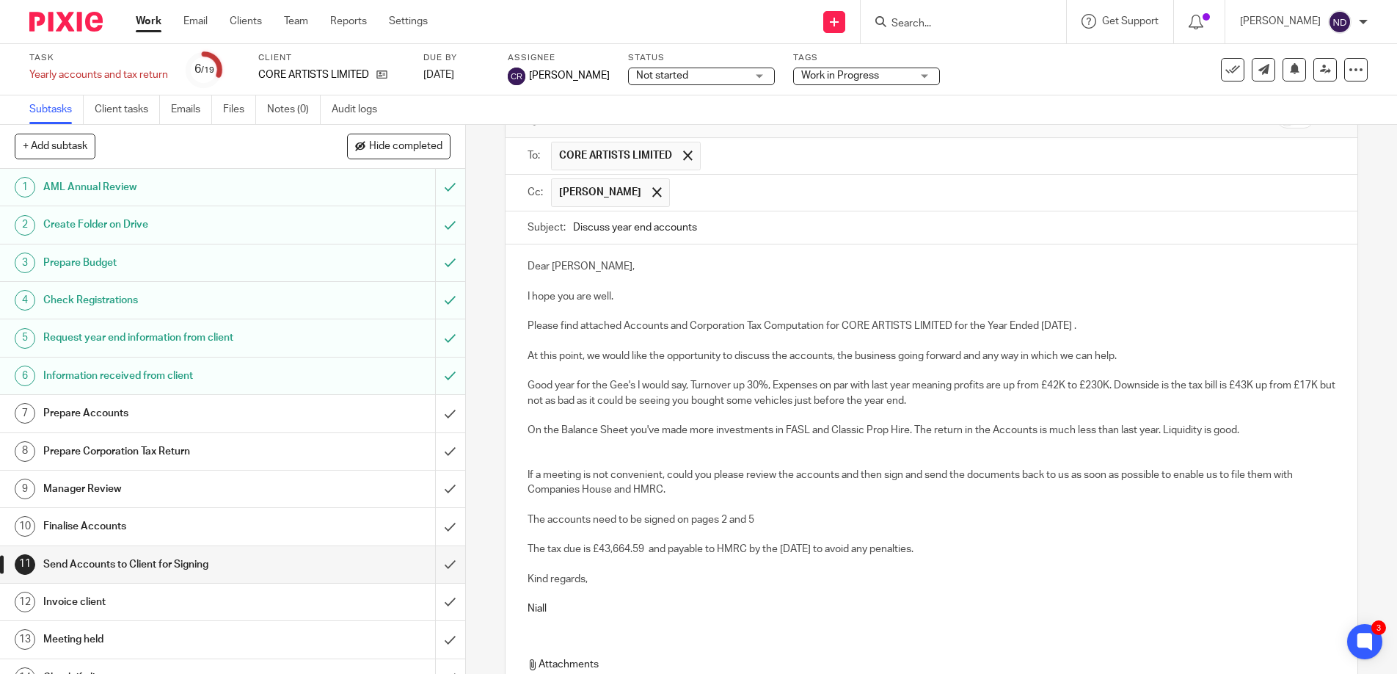
scroll to position [103, 0]
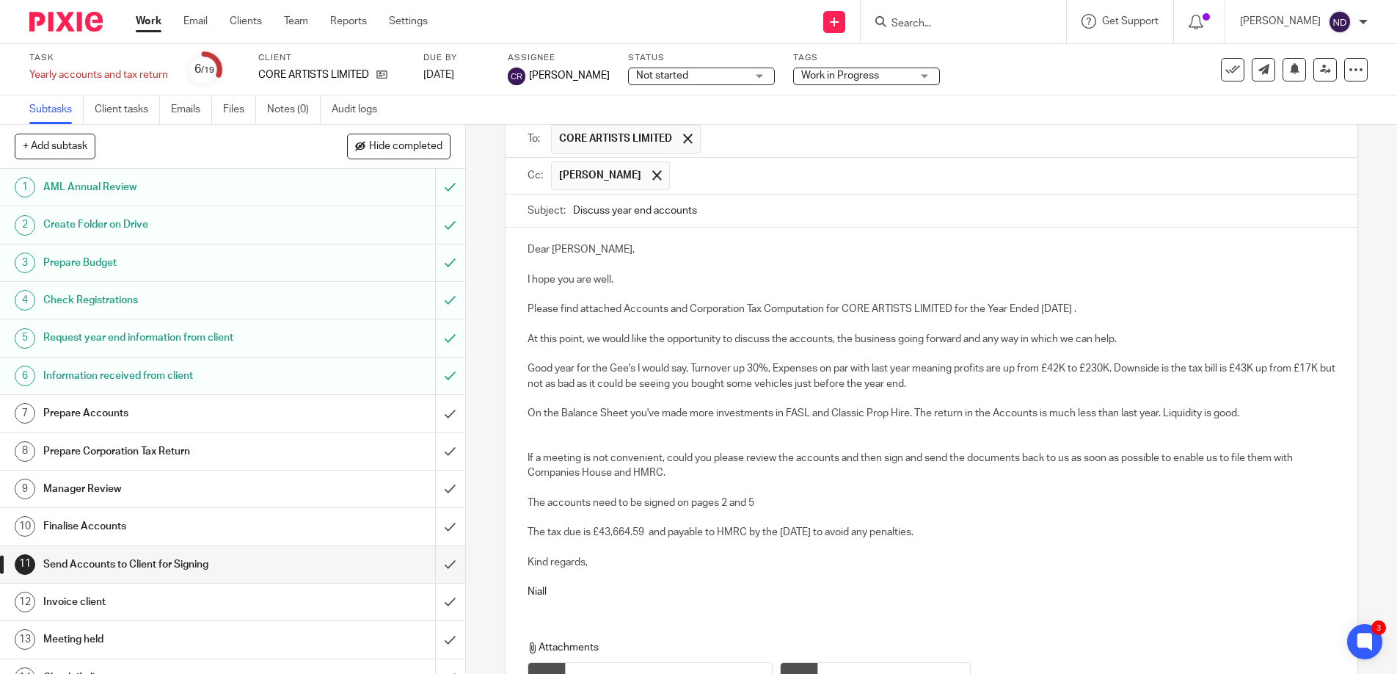
click at [1251, 406] on p "On the Balance Sheet you've made more investments in FASL and Classic Prop Hire…" at bounding box center [932, 413] width 809 height 15
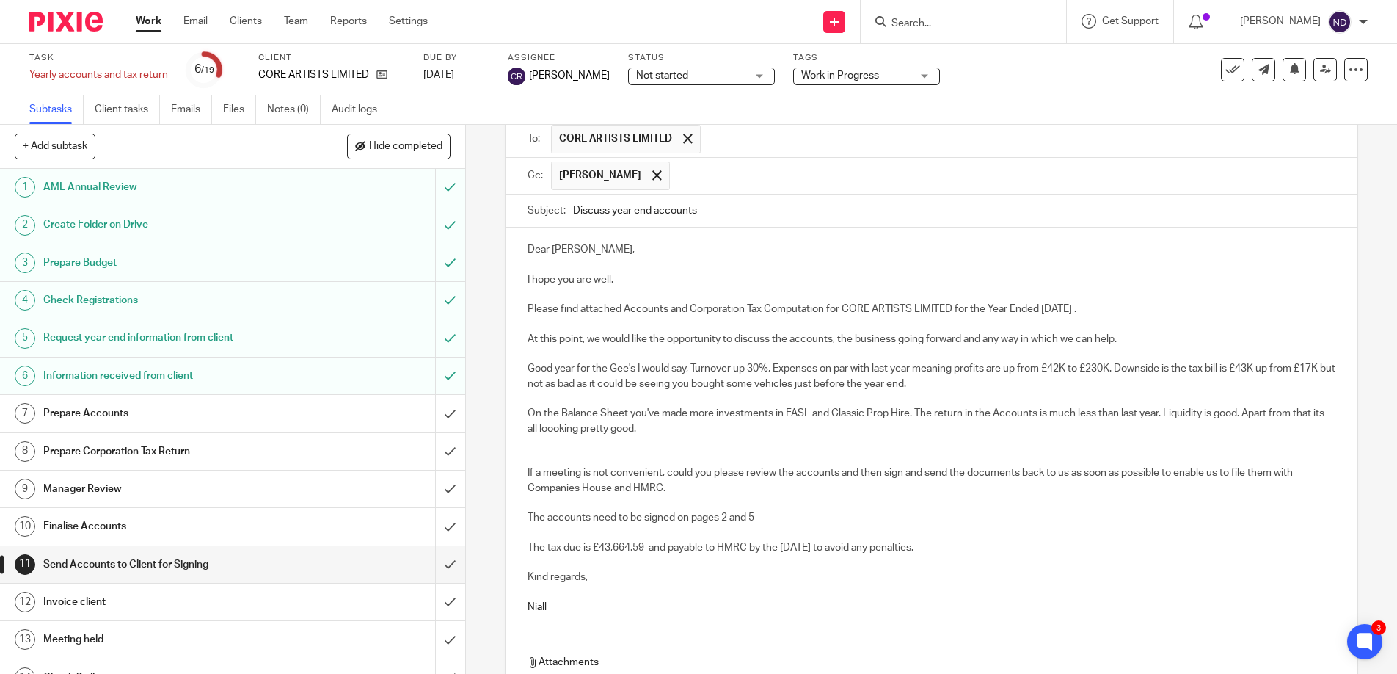
click at [541, 451] on p at bounding box center [932, 458] width 809 height 15
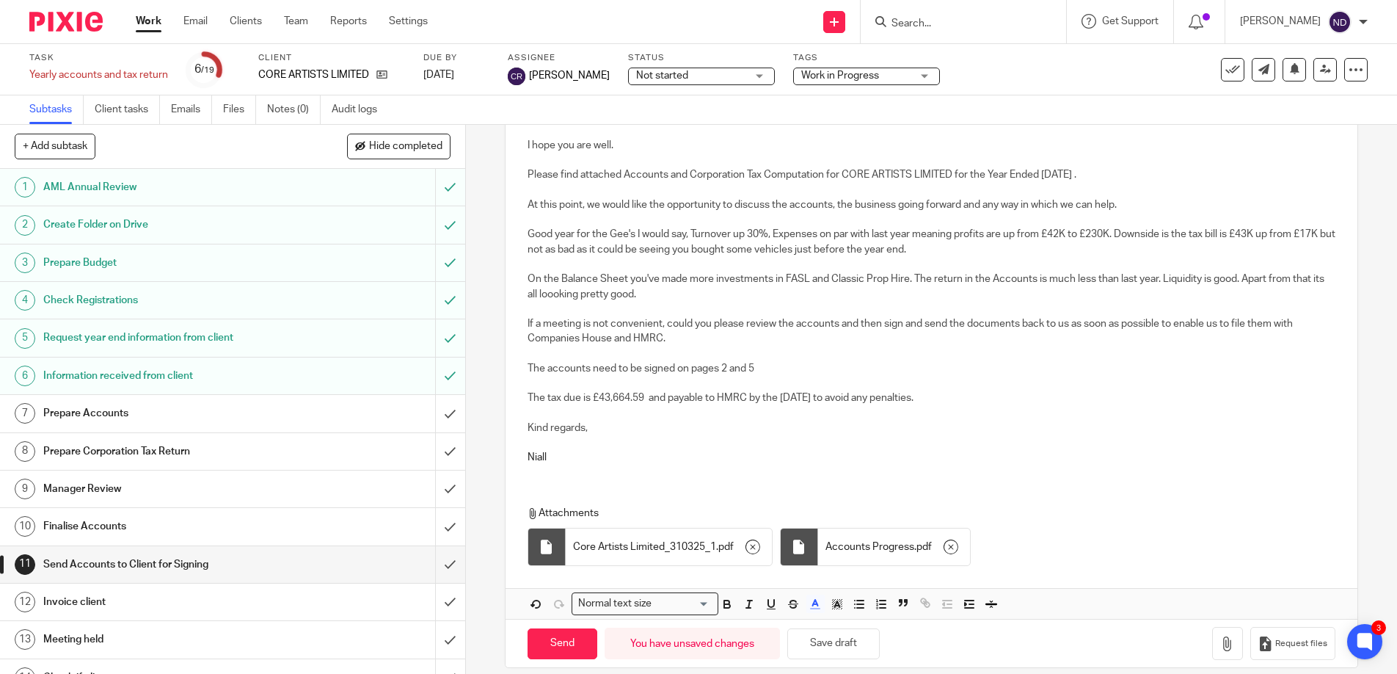
scroll to position [252, 0]
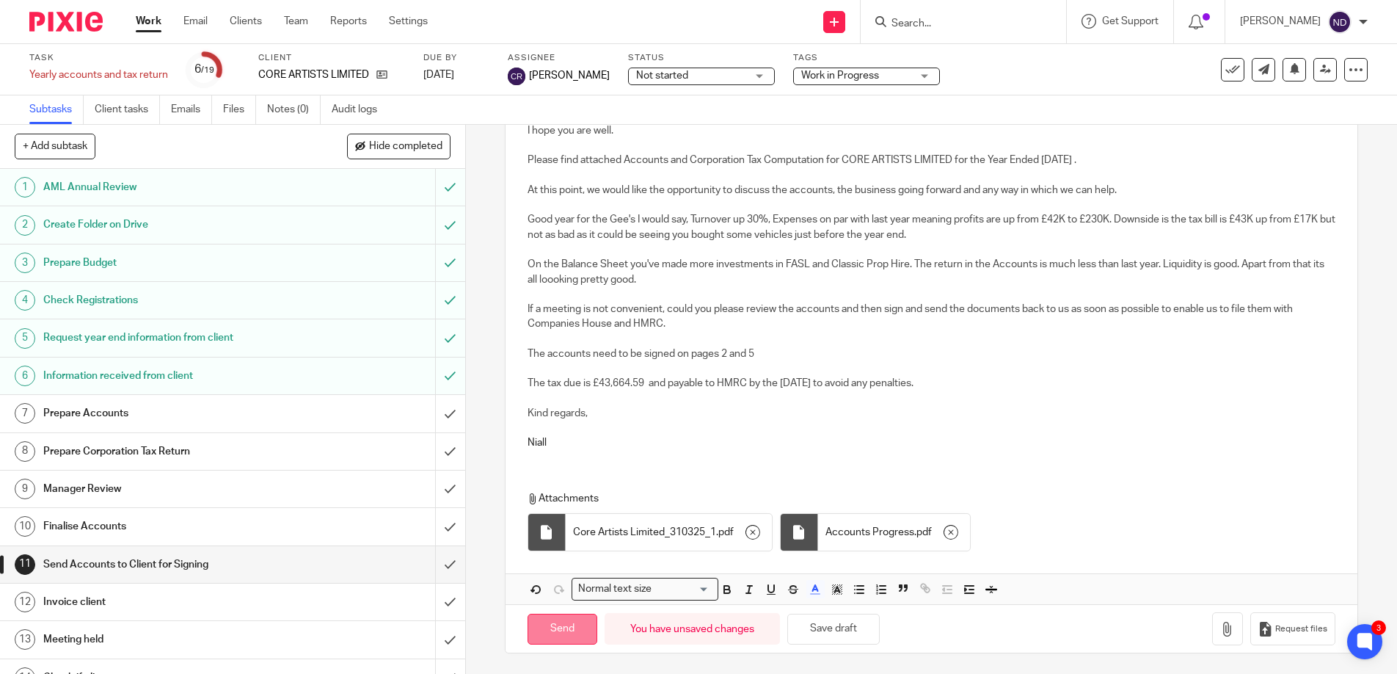
click at [559, 625] on input "Send" at bounding box center [563, 630] width 70 height 32
type input "Sent"
